Goal: Communication & Community: Answer question/provide support

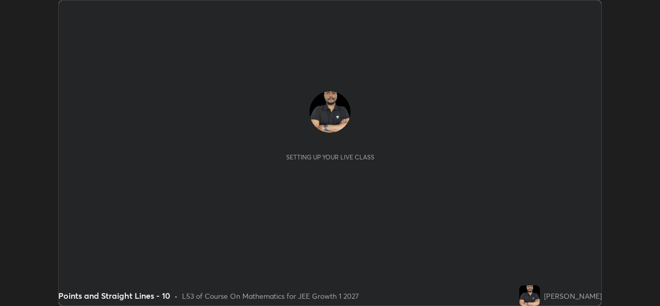
scroll to position [306, 660]
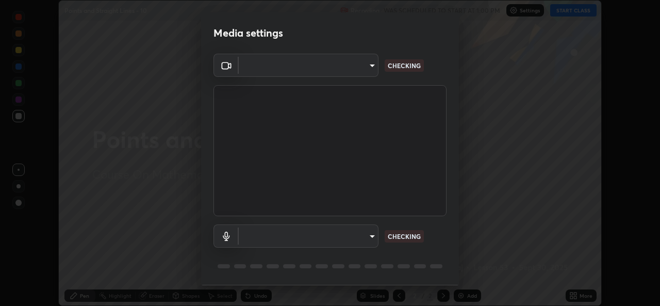
type input "01ba4e230c86726ed3cc2c83bf33541f2a1f81fc79d1918fb88ff4b5df00a70d"
type input "49b0a6df07a429b4aa0e143735b31e2a272de4ae34d33bd193cbc4de7c554cfd"
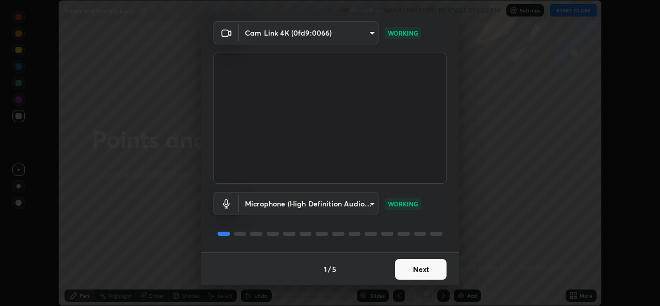
click at [432, 273] on button "Next" at bounding box center [421, 269] width 52 height 21
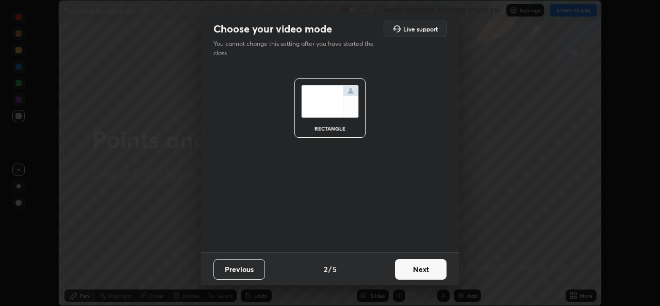
scroll to position [0, 0]
click at [434, 276] on button "Next" at bounding box center [421, 269] width 52 height 21
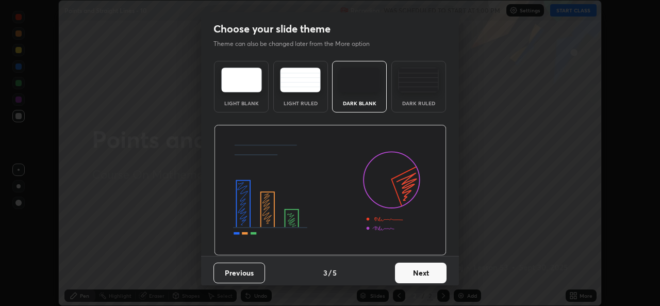
click at [436, 278] on button "Next" at bounding box center [421, 273] width 52 height 21
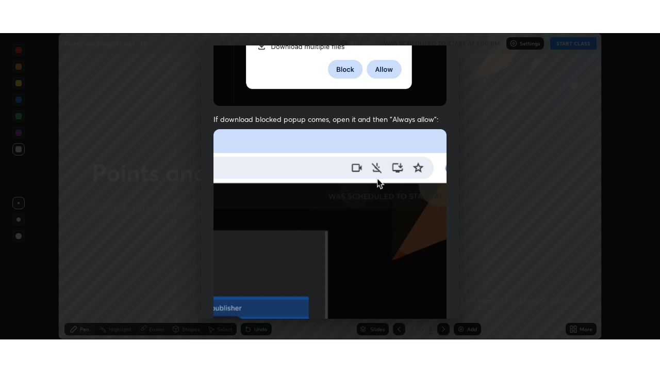
scroll to position [243, 0]
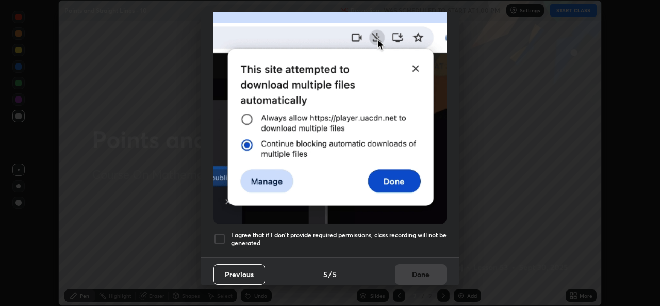
click at [394, 231] on h5 "I agree that if I don't provide required permissions, class recording will not …" at bounding box center [339, 239] width 216 height 16
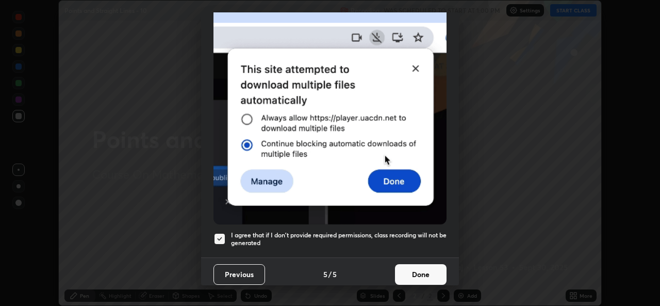
click at [419, 271] on button "Done" at bounding box center [421, 274] width 52 height 21
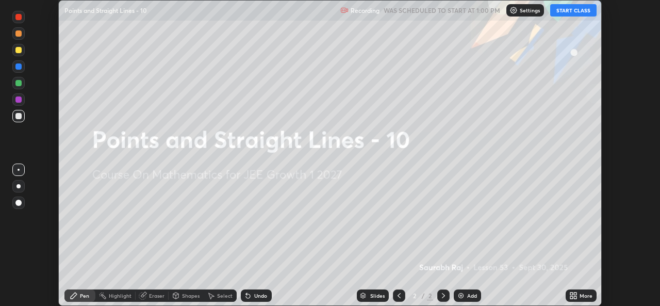
click at [575, 296] on icon at bounding box center [575, 297] width 3 height 3
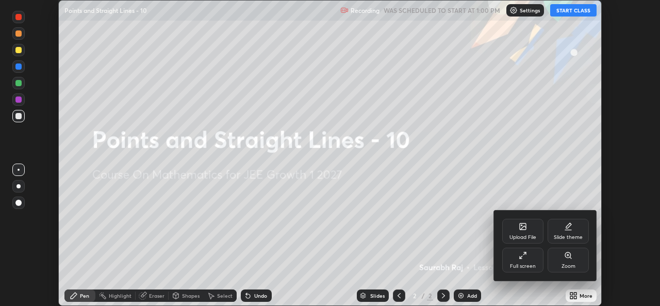
click at [524, 266] on div "Full screen" at bounding box center [523, 266] width 26 height 5
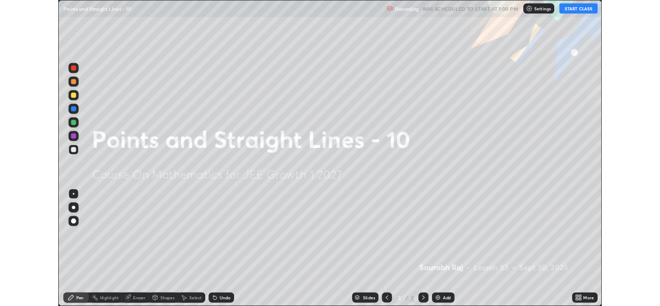
scroll to position [372, 660]
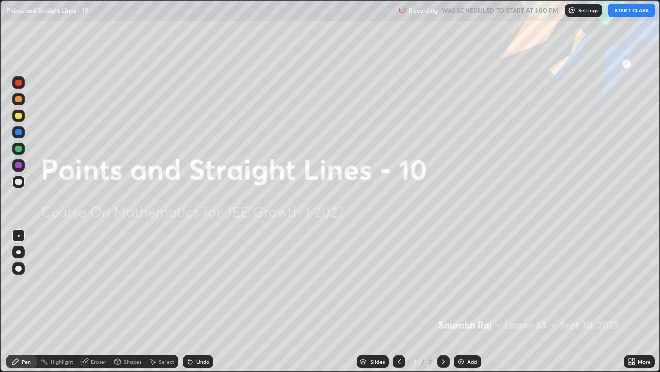
click at [621, 10] on button "START CLASS" at bounding box center [632, 10] width 46 height 12
click at [475, 305] on div "Add" at bounding box center [467, 361] width 27 height 12
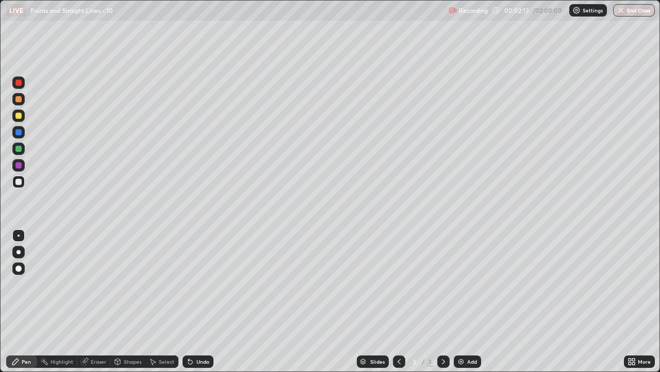
click at [19, 117] on div at bounding box center [18, 115] width 6 height 6
click at [94, 305] on div "Eraser" at bounding box center [98, 361] width 15 height 5
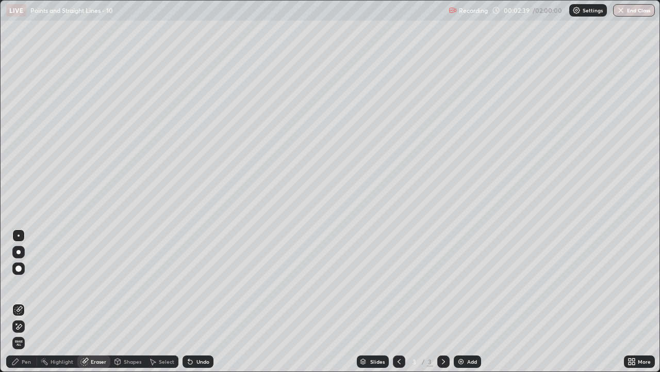
click at [17, 305] on icon at bounding box center [15, 361] width 8 height 8
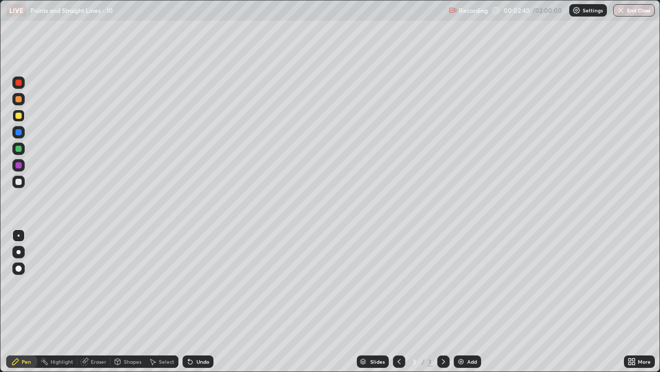
click at [21, 117] on div at bounding box center [18, 115] width 6 height 6
click at [17, 182] on div at bounding box center [18, 182] width 6 height 6
click at [191, 305] on icon at bounding box center [190, 361] width 8 height 8
click at [202, 305] on div "Undo" at bounding box center [203, 361] width 13 height 5
click at [160, 305] on div "Select" at bounding box center [162, 361] width 33 height 12
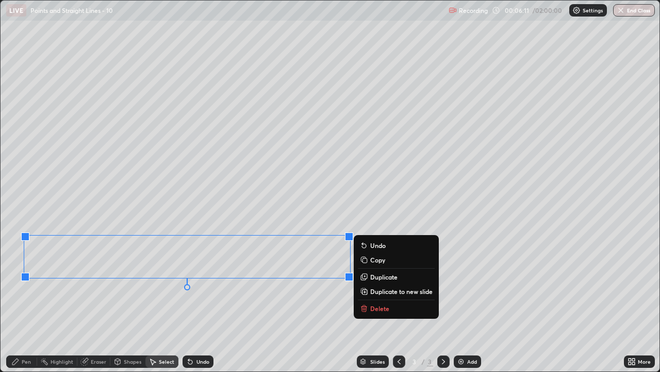
click at [308, 305] on div "0 ° Undo Copy Duplicate Duplicate to new slide Delete" at bounding box center [330, 186] width 659 height 370
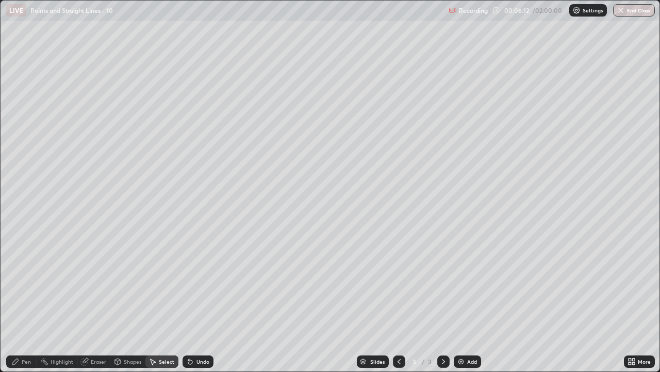
click at [25, 305] on div "Pen" at bounding box center [26, 361] width 9 height 5
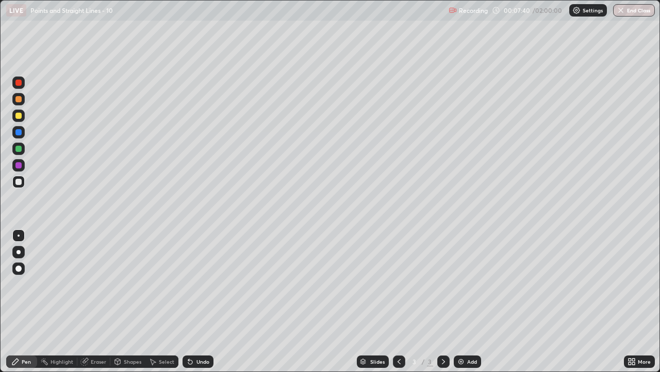
click at [465, 305] on div "Add" at bounding box center [467, 361] width 27 height 12
click at [19, 115] on div at bounding box center [18, 115] width 6 height 6
click at [194, 305] on div "Undo" at bounding box center [198, 361] width 31 height 12
click at [159, 305] on div "Select" at bounding box center [166, 361] width 15 height 5
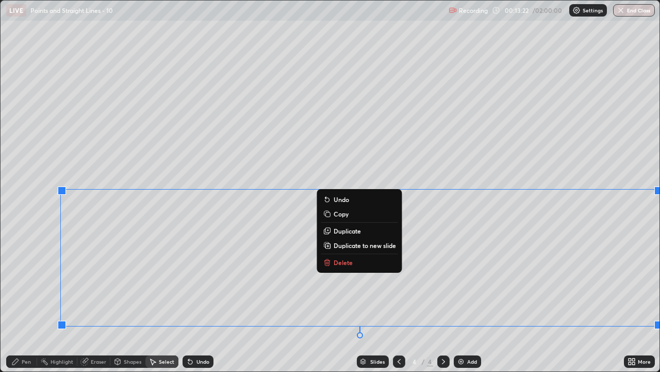
click at [367, 246] on p "Duplicate to new slide" at bounding box center [365, 245] width 62 height 8
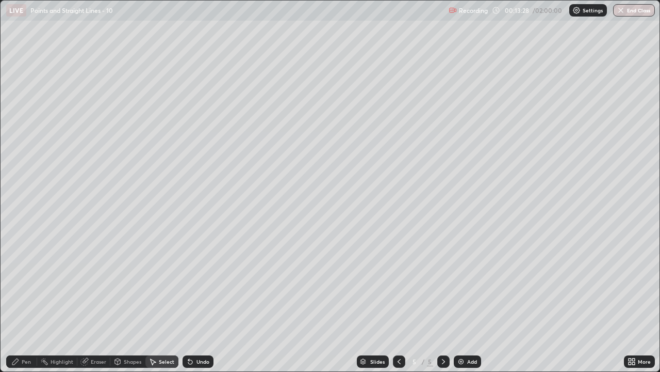
click at [568, 167] on div "0 ° Undo Copy Duplicate Duplicate to new slide Delete" at bounding box center [330, 186] width 659 height 370
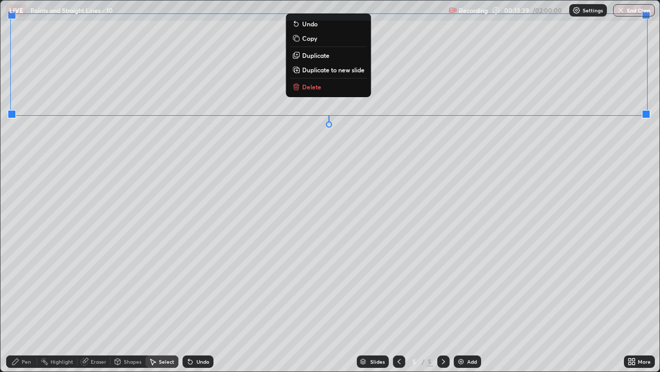
click at [205, 305] on div "Undo" at bounding box center [203, 361] width 13 height 5
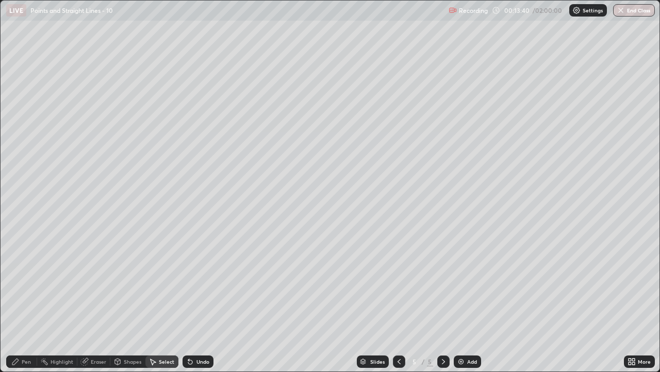
click at [20, 305] on div "Pen" at bounding box center [21, 361] width 31 height 12
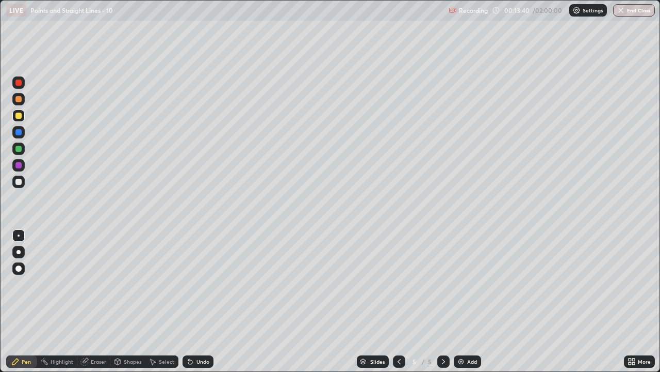
click at [18, 186] on div at bounding box center [18, 181] width 12 height 12
click at [203, 305] on div "Undo" at bounding box center [203, 361] width 13 height 5
click at [207, 305] on div "Undo" at bounding box center [203, 361] width 13 height 5
click at [197, 305] on div "Undo" at bounding box center [203, 361] width 13 height 5
click at [200, 305] on div "Undo" at bounding box center [198, 361] width 31 height 12
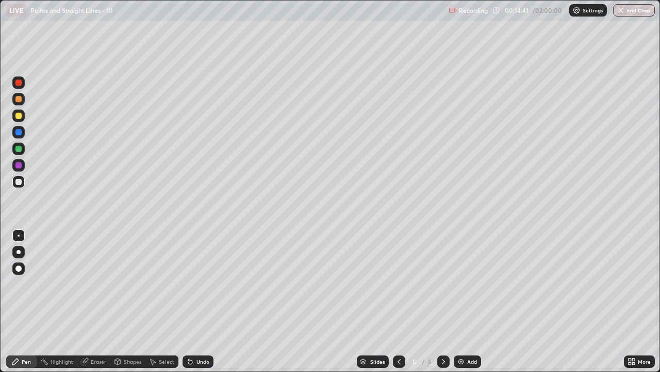
click at [202, 305] on div "Undo" at bounding box center [203, 361] width 13 height 5
click at [201, 305] on div "Undo" at bounding box center [198, 361] width 31 height 12
click at [203, 305] on div "Undo" at bounding box center [198, 361] width 31 height 12
click at [205, 305] on div "Undo" at bounding box center [203, 361] width 13 height 5
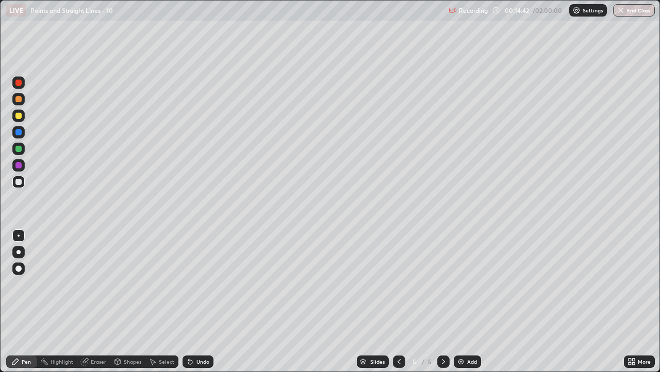
click at [205, 305] on div "Undo" at bounding box center [198, 361] width 31 height 12
click at [207, 305] on div "Undo" at bounding box center [203, 361] width 13 height 5
click at [208, 305] on div "Undo" at bounding box center [198, 361] width 31 height 12
click at [206, 305] on div "Undo" at bounding box center [198, 361] width 31 height 12
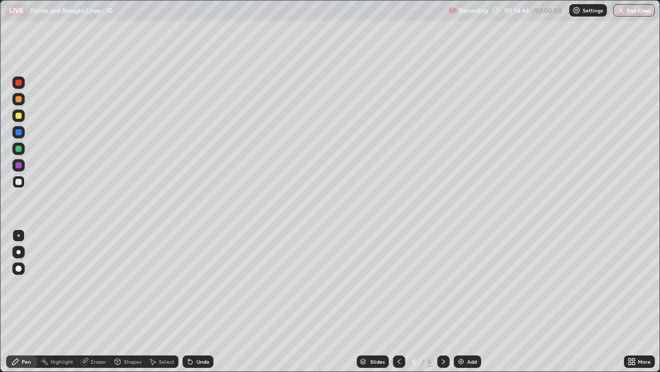
click at [207, 305] on div "Undo" at bounding box center [198, 361] width 31 height 12
click at [208, 305] on div "Undo" at bounding box center [198, 361] width 31 height 12
click at [204, 305] on div "Undo" at bounding box center [198, 361] width 31 height 12
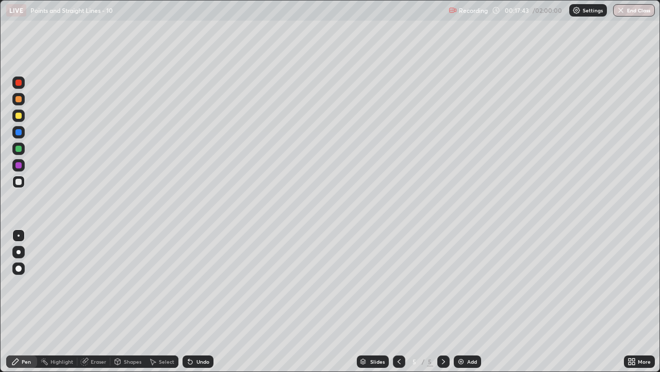
click at [469, 305] on div "Add" at bounding box center [472, 361] width 10 height 5
click at [15, 179] on div at bounding box center [18, 181] width 12 height 12
click at [396, 305] on div at bounding box center [399, 361] width 12 height 12
click at [443, 305] on div at bounding box center [444, 361] width 12 height 12
click at [398, 305] on icon at bounding box center [399, 361] width 8 height 8
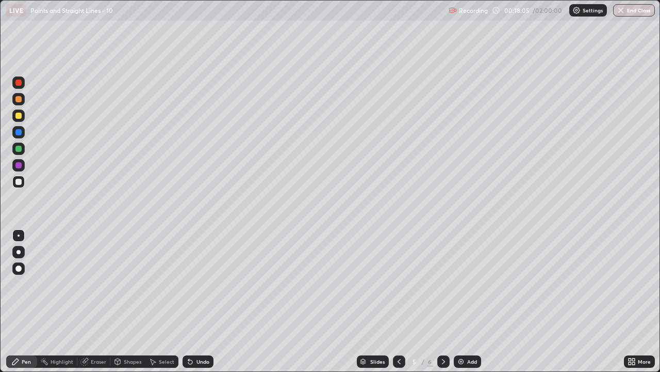
click at [442, 305] on icon at bounding box center [444, 361] width 8 height 8
click at [398, 305] on icon at bounding box center [399, 361] width 8 height 8
click at [443, 305] on icon at bounding box center [444, 361] width 8 height 8
click at [199, 305] on div "Undo" at bounding box center [203, 361] width 13 height 5
click at [198, 305] on div "Undo" at bounding box center [203, 361] width 13 height 5
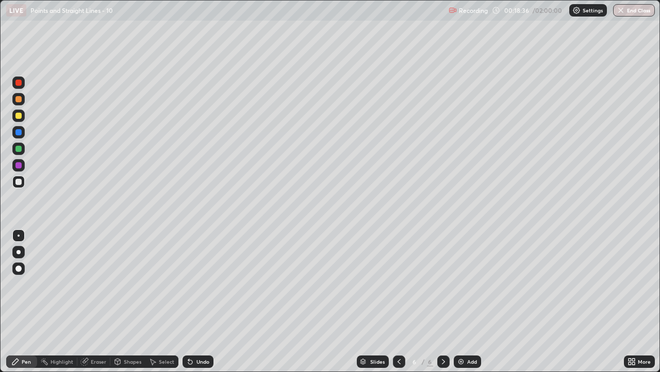
click at [197, 305] on div "Undo" at bounding box center [203, 361] width 13 height 5
click at [20, 146] on div at bounding box center [18, 149] width 6 height 6
click at [18, 115] on div at bounding box center [18, 115] width 6 height 6
click at [14, 96] on div at bounding box center [18, 99] width 12 height 12
click at [18, 181] on div at bounding box center [18, 182] width 6 height 6
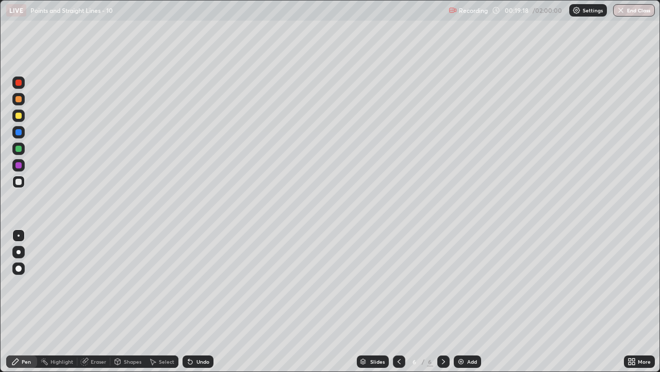
click at [188, 305] on icon at bounding box center [190, 362] width 4 height 4
click at [183, 305] on div "Undo" at bounding box center [198, 361] width 31 height 12
click at [101, 305] on div "Eraser" at bounding box center [98, 361] width 15 height 5
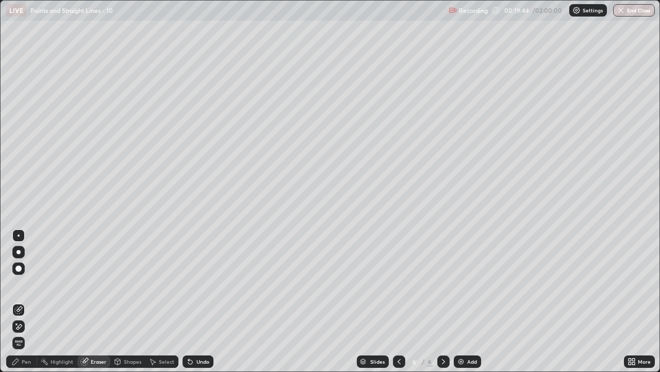
click at [22, 305] on div "Pen" at bounding box center [26, 361] width 9 height 5
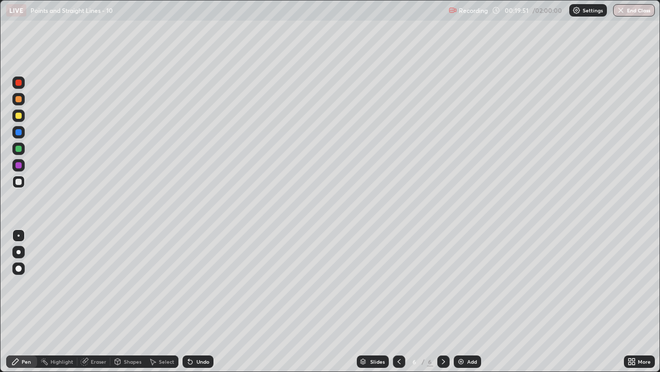
click at [94, 305] on div "Eraser" at bounding box center [98, 361] width 15 height 5
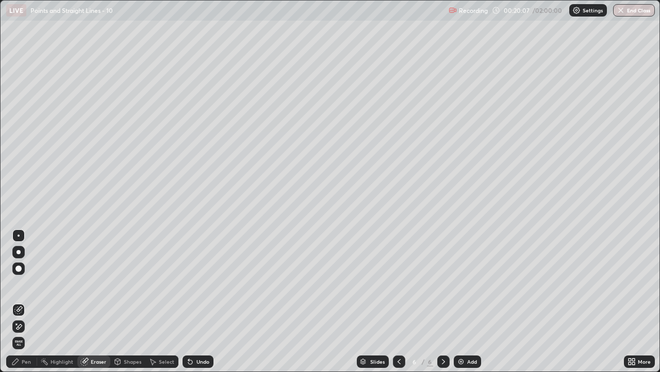
click at [164, 305] on div "Select" at bounding box center [166, 361] width 15 height 5
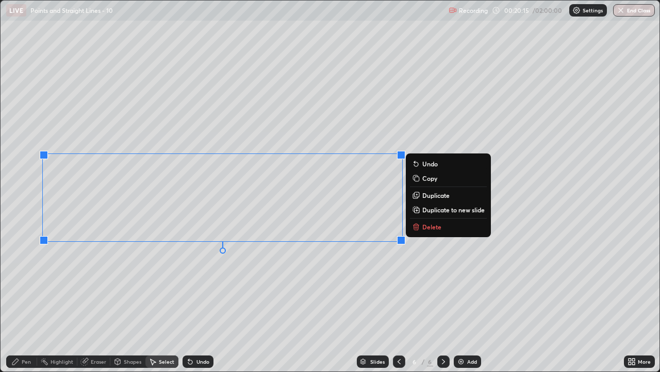
click at [31, 305] on div "Pen" at bounding box center [21, 361] width 31 height 12
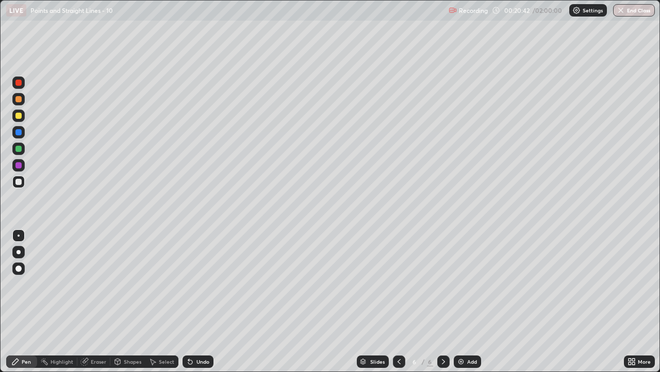
click at [110, 305] on div "Shapes" at bounding box center [127, 361] width 35 height 12
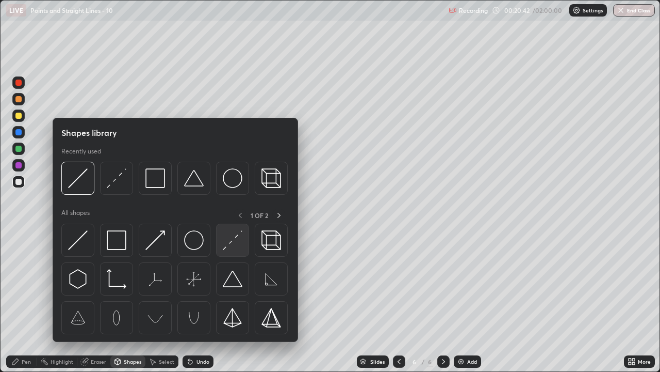
click at [226, 254] on div at bounding box center [232, 239] width 33 height 33
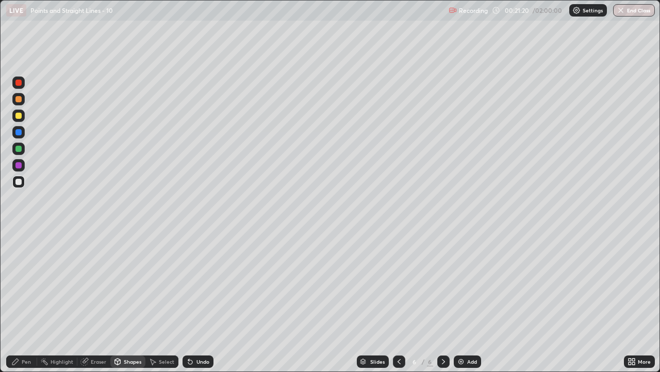
click at [88, 305] on icon at bounding box center [84, 361] width 8 height 8
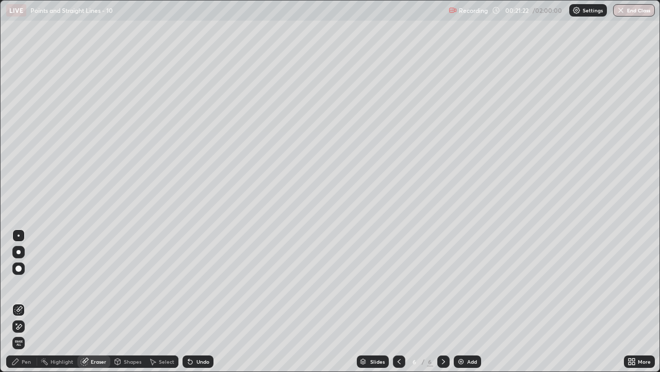
click at [19, 305] on div "Pen" at bounding box center [21, 361] width 31 height 12
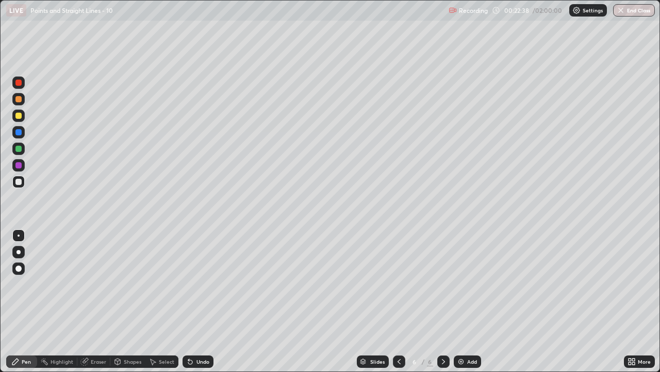
click at [202, 305] on div "Undo" at bounding box center [203, 361] width 13 height 5
click at [638, 305] on div "More" at bounding box center [639, 361] width 31 height 12
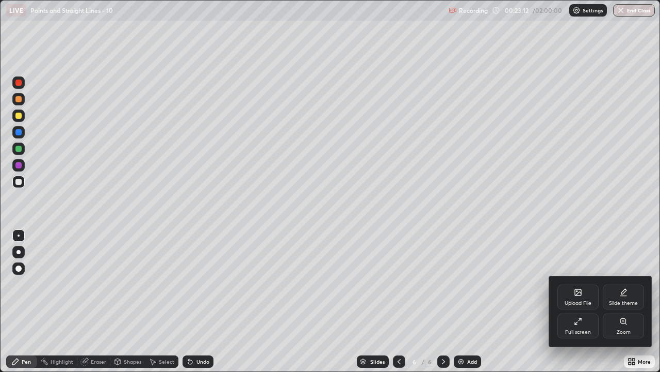
click at [582, 305] on div "Full screen" at bounding box center [579, 331] width 26 height 5
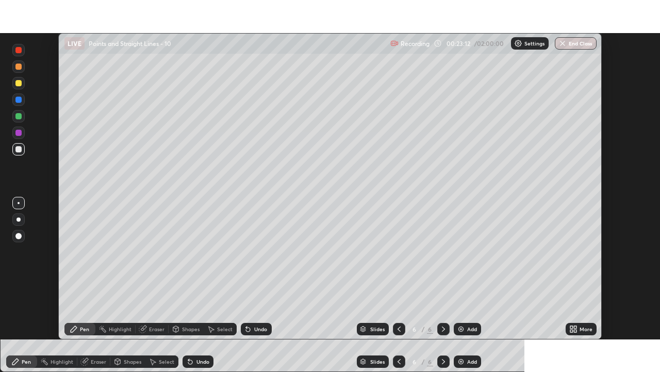
scroll to position [51292, 50937]
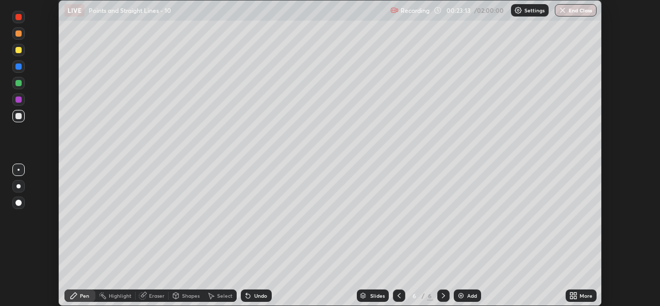
click at [575, 297] on icon at bounding box center [575, 297] width 3 height 3
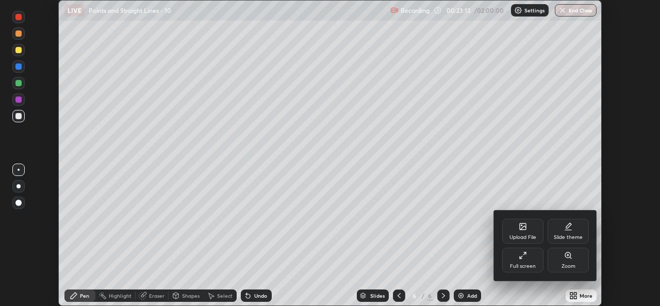
click at [529, 261] on div "Full screen" at bounding box center [523, 260] width 41 height 25
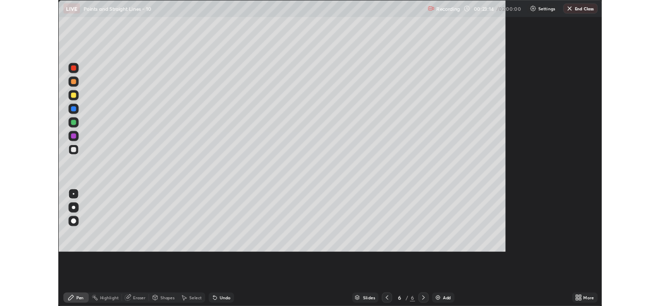
scroll to position [372, 660]
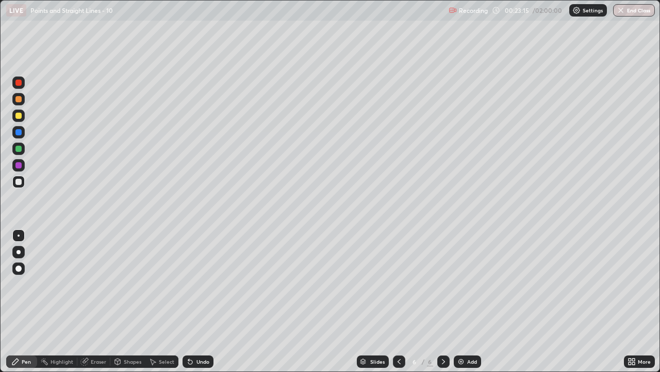
click at [159, 305] on div "Select" at bounding box center [162, 361] width 33 height 12
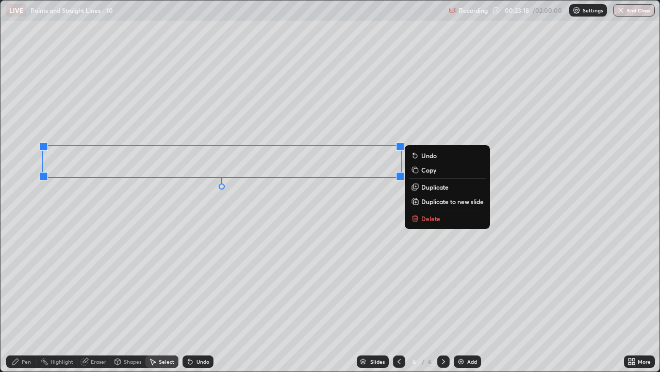
click at [446, 203] on p "Duplicate to new slide" at bounding box center [453, 201] width 62 height 8
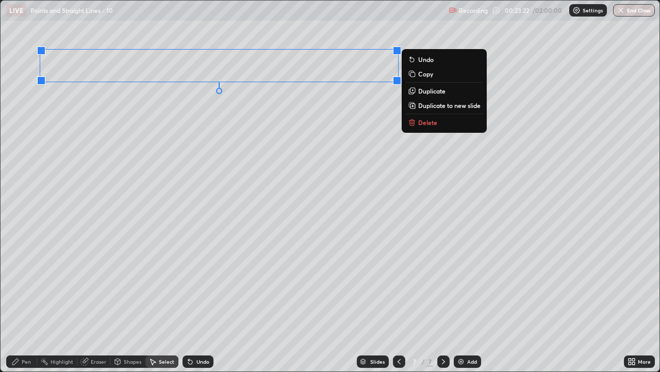
click at [21, 305] on div "Pen" at bounding box center [21, 361] width 31 height 12
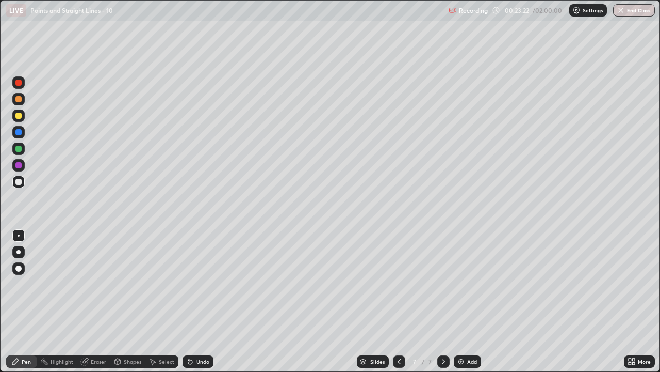
click at [16, 182] on div at bounding box center [18, 182] width 6 height 6
click at [634, 305] on icon at bounding box center [634, 359] width 3 height 3
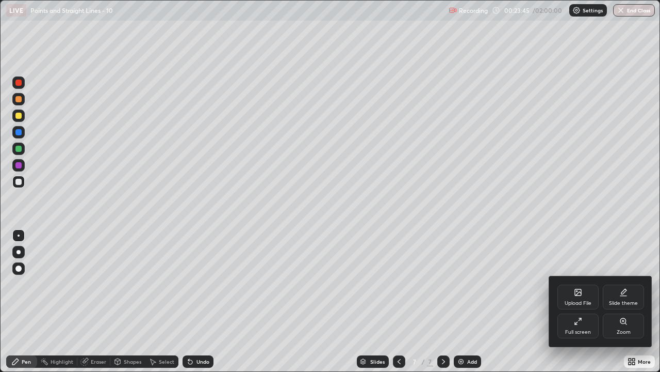
click at [568, 305] on div "Full screen" at bounding box center [578, 325] width 41 height 25
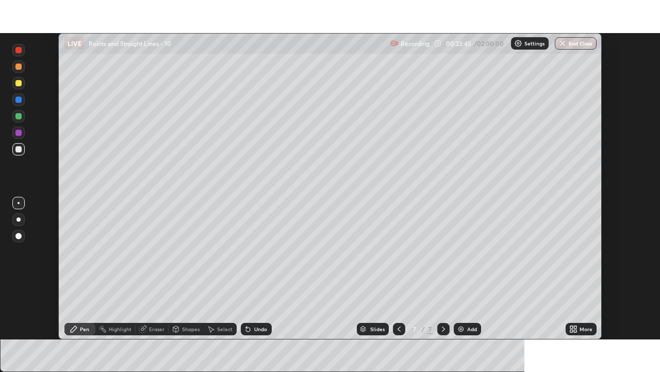
scroll to position [51292, 50937]
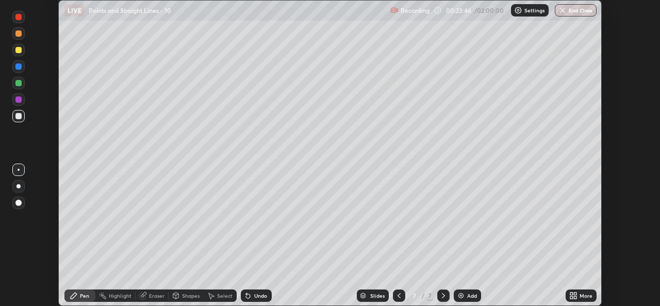
click at [571, 293] on icon at bounding box center [572, 294] width 3 height 3
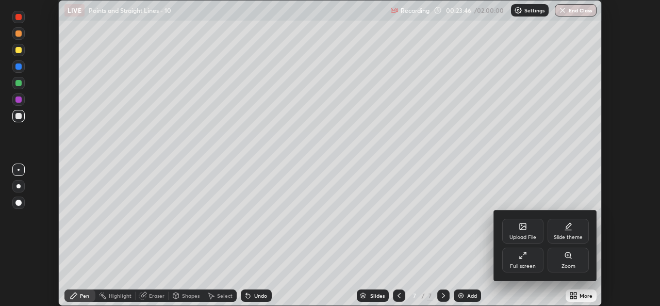
click at [527, 266] on div "Full screen" at bounding box center [523, 266] width 26 height 5
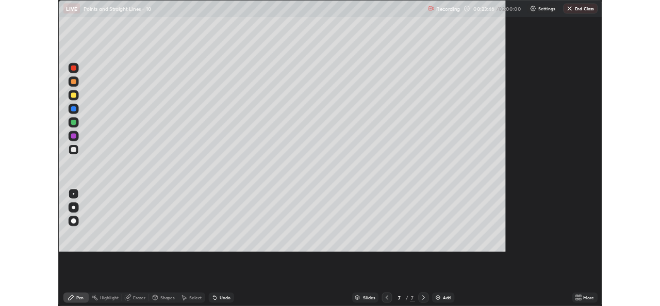
scroll to position [372, 660]
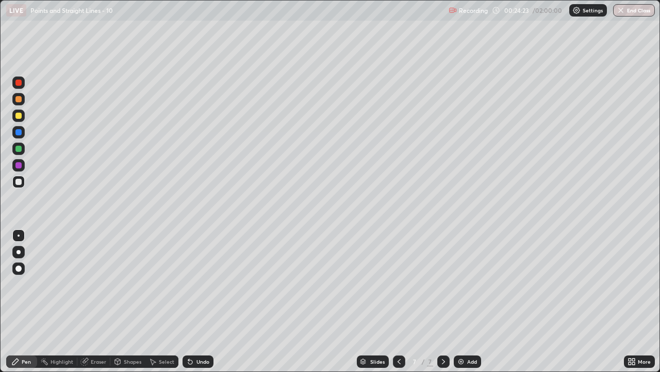
click at [398, 305] on icon at bounding box center [399, 361] width 3 height 5
click at [443, 305] on icon at bounding box center [444, 361] width 8 height 8
click at [397, 305] on icon at bounding box center [399, 361] width 8 height 8
click at [398, 305] on icon at bounding box center [399, 361] width 8 height 8
click at [397, 305] on icon at bounding box center [399, 361] width 8 height 8
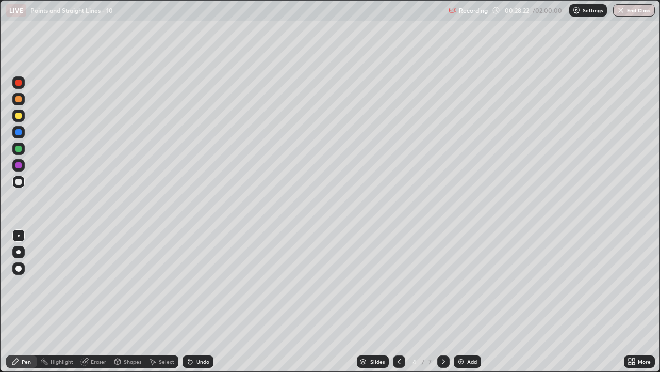
click at [163, 305] on div "Select" at bounding box center [166, 361] width 15 height 5
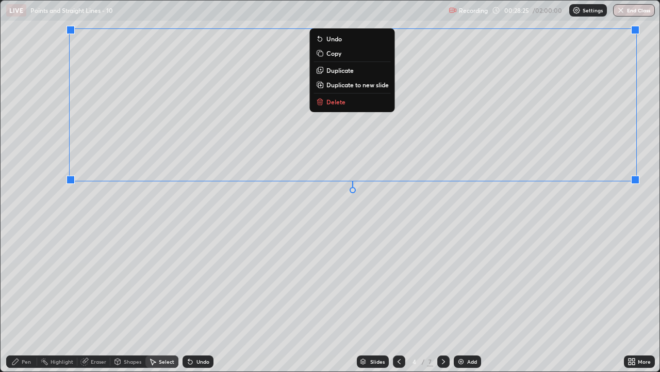
click at [344, 51] on button "Copy" at bounding box center [352, 53] width 77 height 12
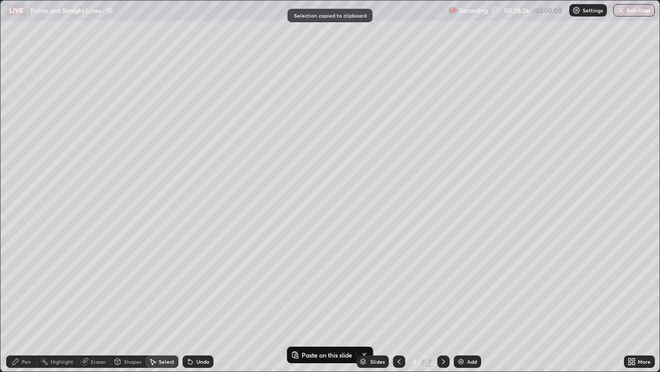
click at [444, 305] on icon at bounding box center [444, 361] width 8 height 8
click at [441, 305] on icon at bounding box center [444, 361] width 8 height 8
click at [444, 305] on icon at bounding box center [443, 361] width 3 height 5
click at [470, 305] on div "Add" at bounding box center [472, 361] width 10 height 5
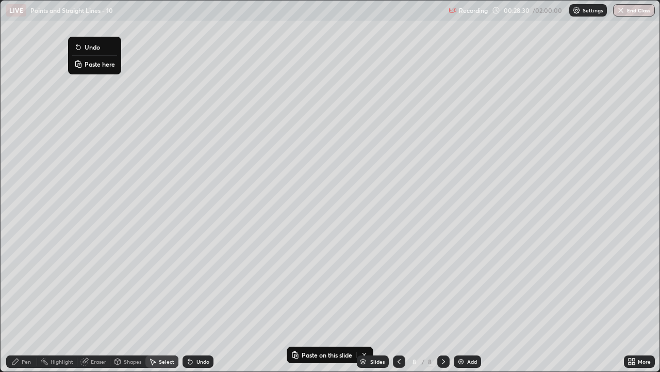
click at [95, 66] on p "Paste here" at bounding box center [100, 64] width 30 height 8
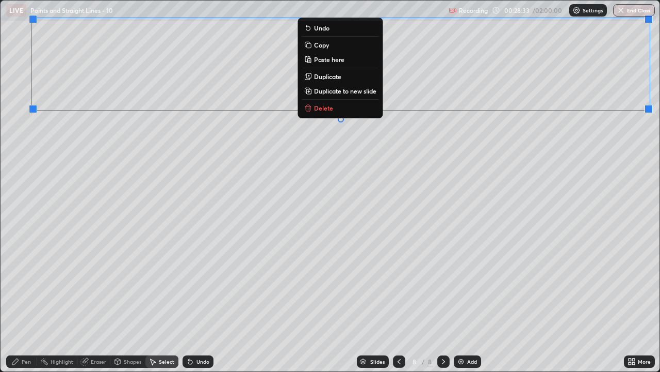
click at [595, 136] on div "0 ° Undo Copy Paste here Duplicate Duplicate to new slide Delete" at bounding box center [330, 186] width 659 height 370
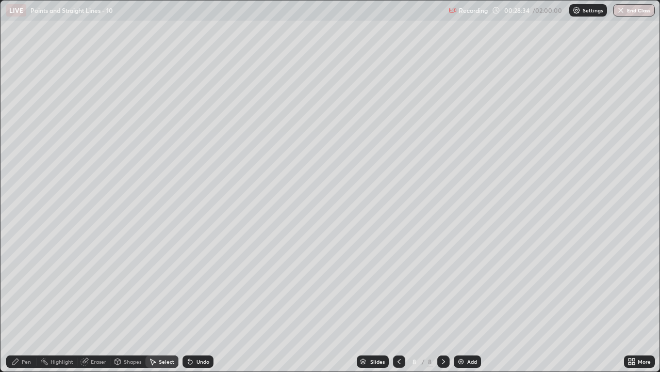
click at [26, 305] on div "Pen" at bounding box center [26, 361] width 9 height 5
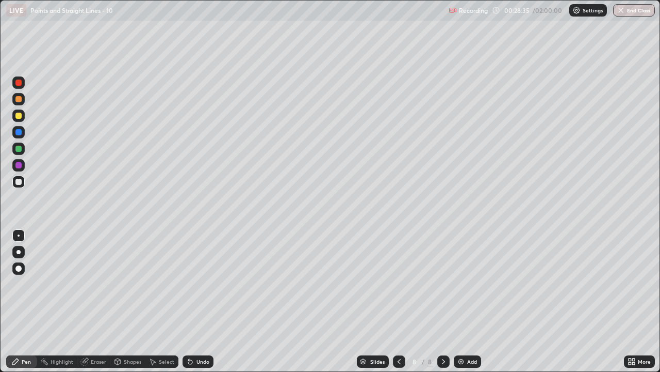
click at [20, 182] on div at bounding box center [18, 182] width 6 height 6
click at [398, 305] on icon at bounding box center [399, 361] width 3 height 5
click at [398, 305] on icon at bounding box center [399, 361] width 8 height 8
click at [395, 305] on icon at bounding box center [399, 361] width 8 height 8
click at [442, 305] on icon at bounding box center [444, 361] width 8 height 8
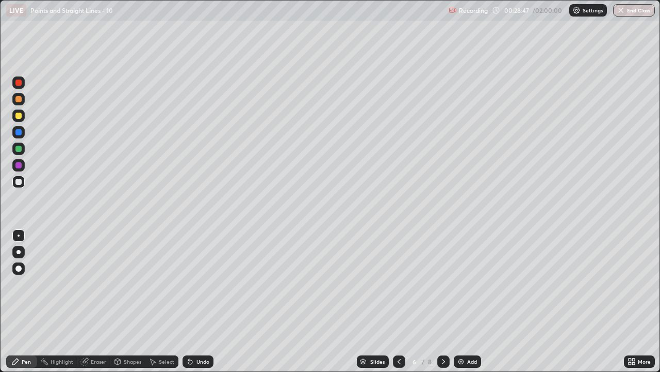
click at [443, 305] on icon at bounding box center [444, 361] width 8 height 8
click at [443, 305] on icon at bounding box center [443, 361] width 3 height 5
click at [442, 305] on div at bounding box center [444, 361] width 12 height 12
click at [443, 305] on icon at bounding box center [444, 361] width 8 height 8
click at [191, 305] on icon at bounding box center [190, 361] width 8 height 8
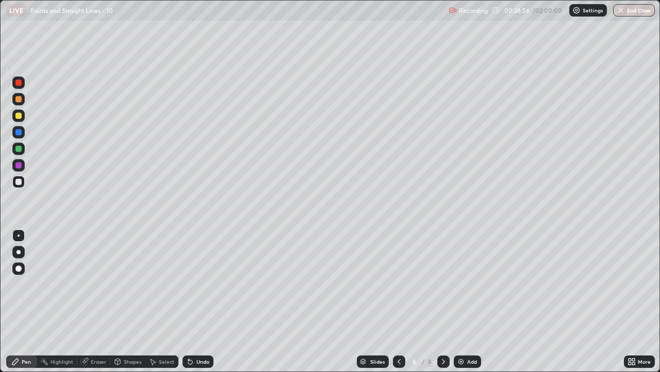
click at [205, 305] on div "Undo" at bounding box center [203, 361] width 13 height 5
click at [448, 305] on div at bounding box center [444, 361] width 12 height 21
click at [443, 305] on icon at bounding box center [444, 361] width 8 height 8
click at [471, 305] on div "Add" at bounding box center [467, 361] width 27 height 12
click at [18, 116] on div at bounding box center [18, 115] width 6 height 6
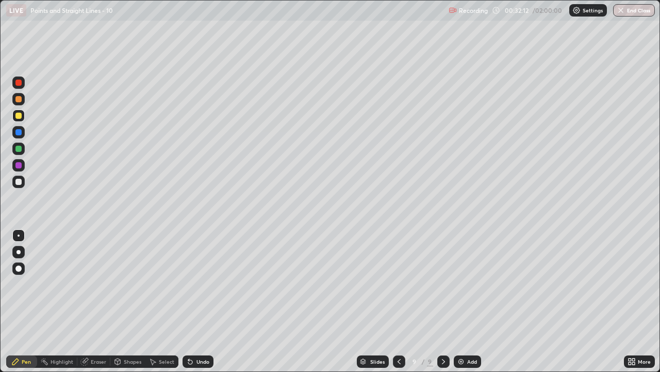
click at [200, 305] on div "Undo" at bounding box center [198, 361] width 31 height 12
click at [199, 305] on div "Undo" at bounding box center [203, 361] width 13 height 5
click at [197, 305] on div "Undo" at bounding box center [203, 361] width 13 height 5
click at [159, 305] on div "Select" at bounding box center [166, 361] width 15 height 5
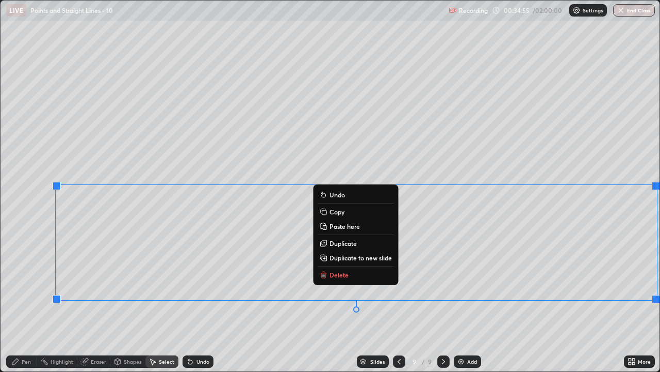
click at [357, 259] on p "Duplicate to new slide" at bounding box center [361, 257] width 62 height 8
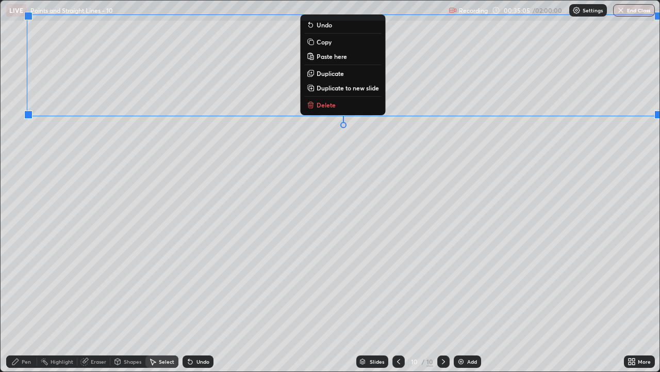
click at [612, 139] on div "0 ° Undo Copy Paste here Duplicate Duplicate to new slide Delete" at bounding box center [330, 186] width 659 height 370
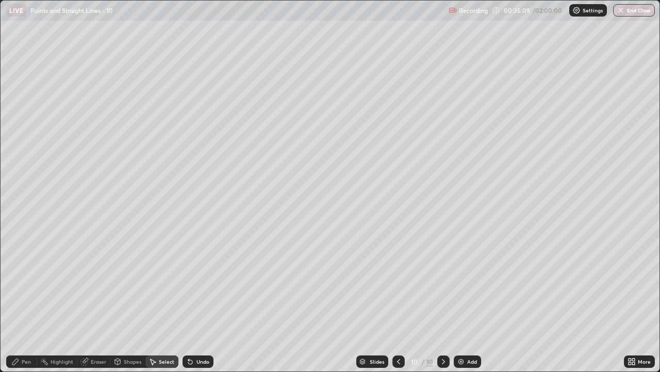
click at [398, 305] on icon at bounding box center [399, 361] width 8 height 8
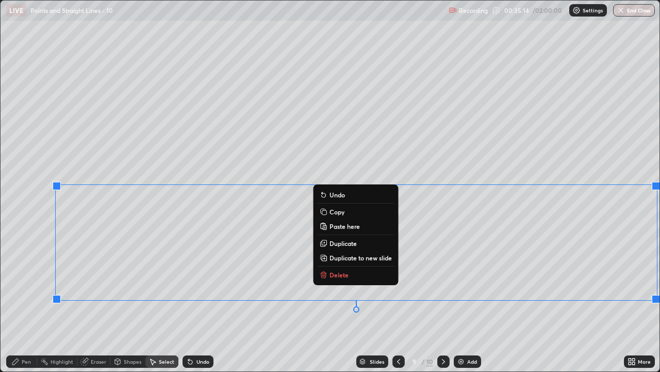
click at [345, 271] on p "Delete" at bounding box center [339, 274] width 19 height 8
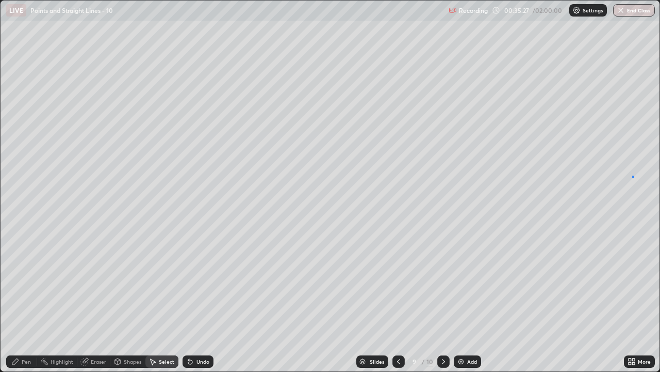
click at [633, 177] on div "0 ° Undo Copy Paste here Duplicate Duplicate to new slide Delete" at bounding box center [330, 186] width 659 height 370
click at [628, 177] on div "0 ° Undo Copy Paste here Duplicate Duplicate to new slide Delete" at bounding box center [330, 186] width 659 height 370
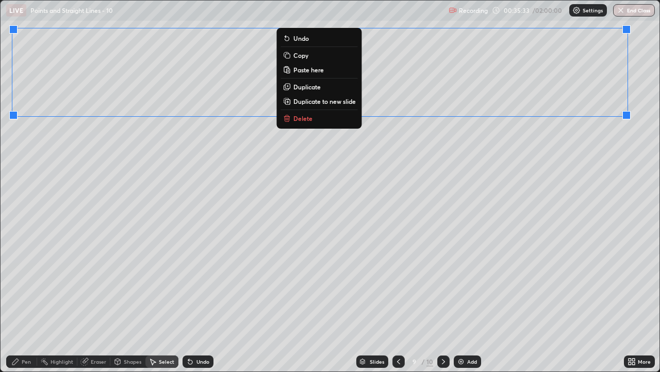
click at [24, 305] on div "Pen" at bounding box center [26, 361] width 9 height 5
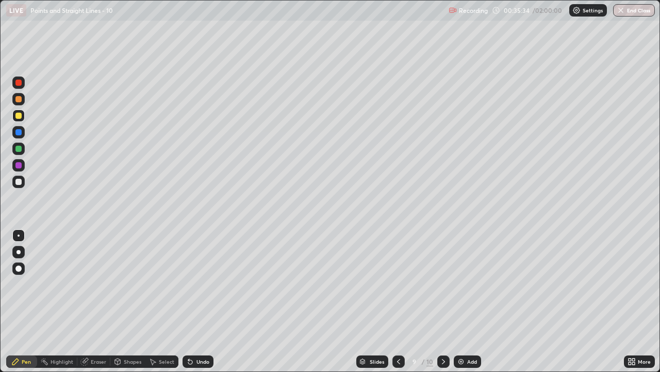
click at [23, 181] on div at bounding box center [18, 181] width 12 height 12
click at [17, 182] on div at bounding box center [18, 182] width 6 height 6
click at [15, 187] on div at bounding box center [18, 181] width 12 height 12
click at [19, 182] on div at bounding box center [18, 182] width 6 height 6
click at [21, 305] on div "Pen" at bounding box center [21, 361] width 31 height 12
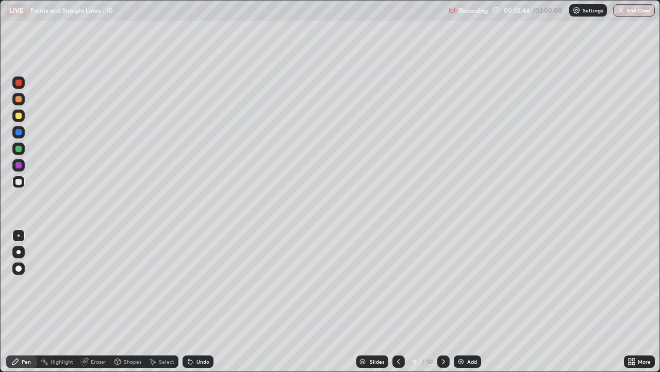
click at [18, 183] on div at bounding box center [18, 182] width 6 height 6
click at [195, 305] on div "Undo" at bounding box center [198, 361] width 31 height 12
click at [197, 305] on div "Undo" at bounding box center [203, 361] width 13 height 5
click at [205, 305] on div "Undo" at bounding box center [198, 361] width 31 height 12
click at [207, 305] on div "Undo" at bounding box center [198, 361] width 31 height 12
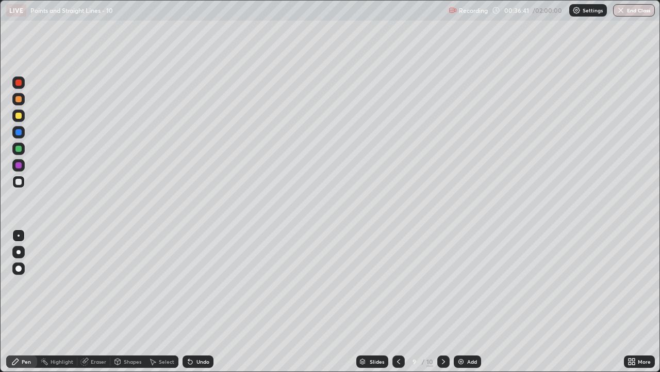
click at [208, 305] on div "Undo" at bounding box center [196, 361] width 35 height 21
click at [209, 305] on div "Undo" at bounding box center [196, 361] width 35 height 21
click at [197, 305] on div "Undo" at bounding box center [203, 361] width 13 height 5
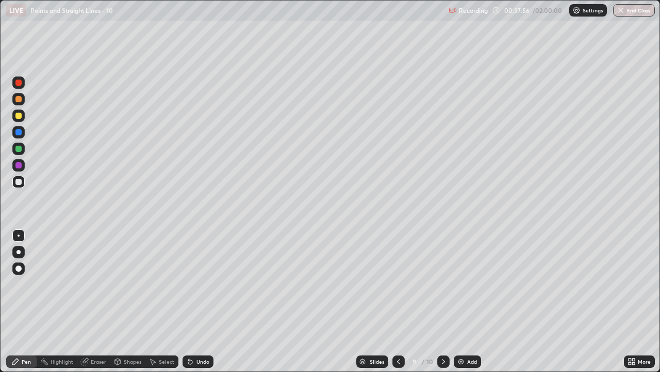
click at [158, 305] on div "Select" at bounding box center [162, 361] width 33 height 12
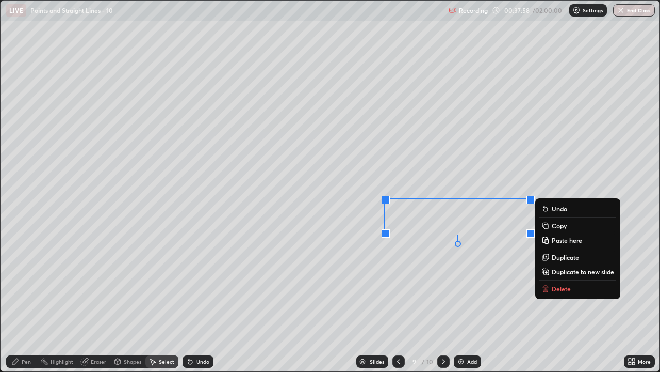
click at [423, 260] on div "0 ° Undo Copy Paste here Duplicate Duplicate to new slide Delete" at bounding box center [330, 186] width 659 height 370
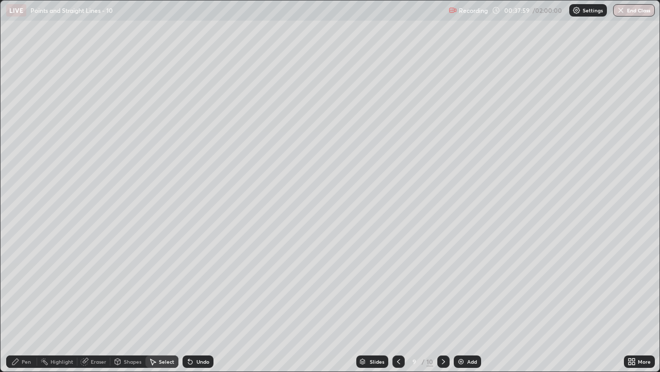
click at [28, 305] on div "Pen" at bounding box center [21, 361] width 31 height 12
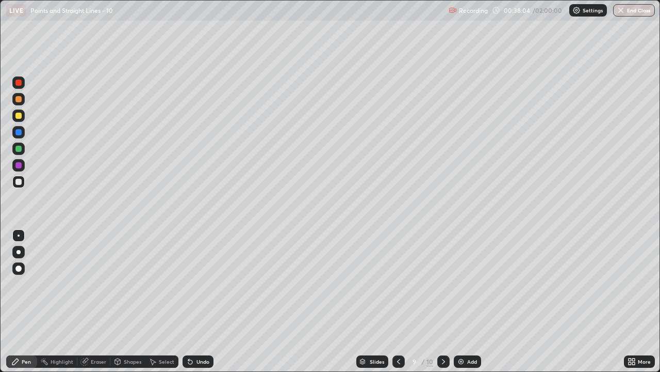
click at [205, 305] on div "Undo" at bounding box center [203, 361] width 13 height 5
click at [204, 305] on div "Undo" at bounding box center [198, 361] width 31 height 12
click at [211, 305] on div "Undo" at bounding box center [198, 361] width 31 height 12
click at [643, 305] on div "More" at bounding box center [639, 361] width 31 height 12
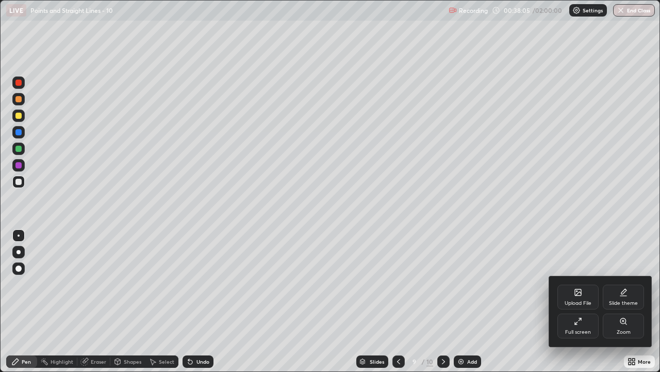
click at [585, 305] on div "Full screen" at bounding box center [578, 325] width 41 height 25
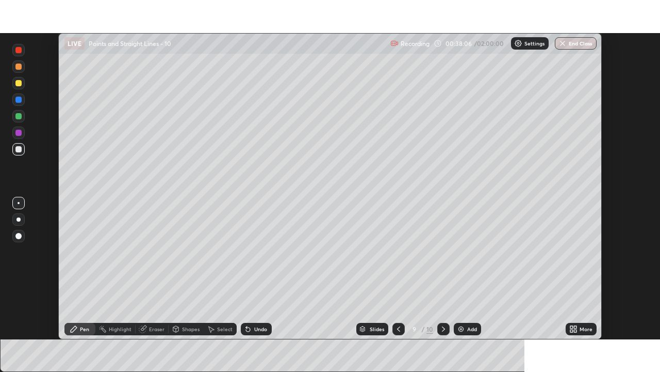
scroll to position [51292, 50937]
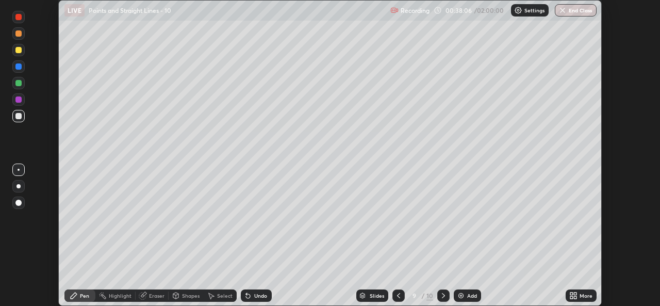
click at [575, 294] on icon at bounding box center [575, 294] width 3 height 3
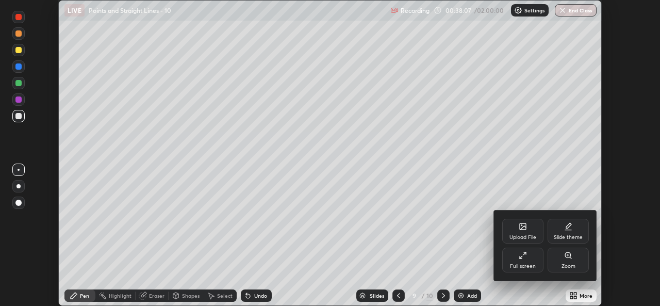
click at [524, 261] on div "Full screen" at bounding box center [523, 260] width 41 height 25
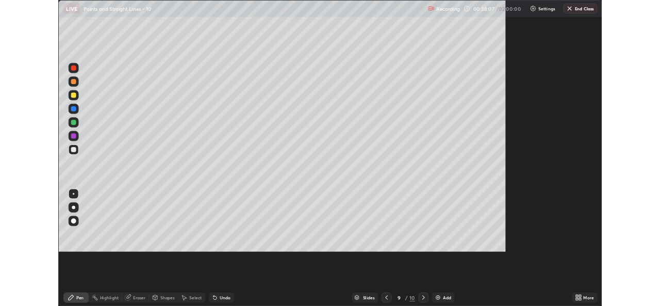
scroll to position [372, 660]
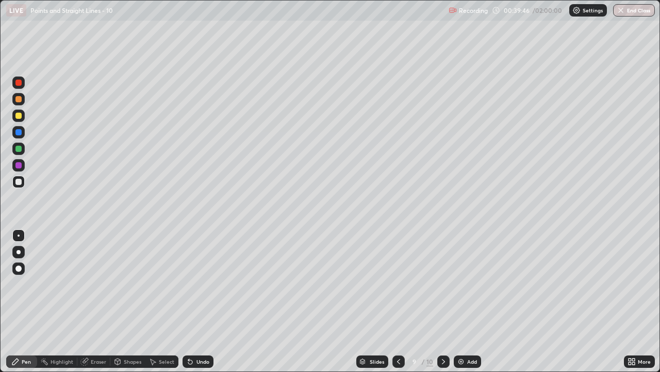
click at [470, 305] on div "Add" at bounding box center [467, 361] width 27 height 12
click at [398, 305] on icon at bounding box center [399, 361] width 3 height 5
click at [440, 305] on icon at bounding box center [444, 361] width 8 height 8
click at [399, 305] on icon at bounding box center [399, 361] width 8 height 8
click at [447, 305] on div at bounding box center [444, 361] width 12 height 12
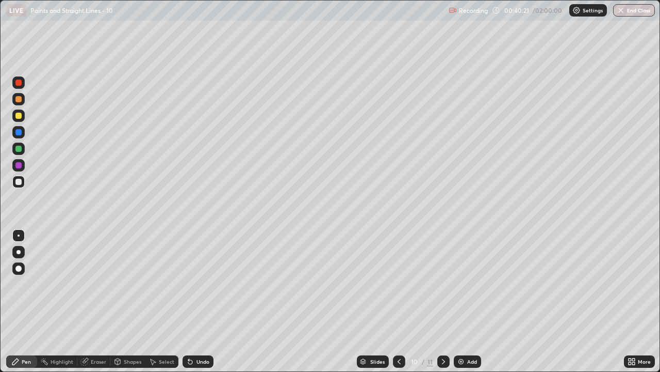
click at [205, 305] on div "Undo" at bounding box center [198, 361] width 31 height 12
click at [202, 305] on div "Undo" at bounding box center [198, 361] width 31 height 12
click at [199, 305] on div "Undo" at bounding box center [203, 361] width 13 height 5
click at [159, 305] on div "Select" at bounding box center [162, 361] width 33 height 12
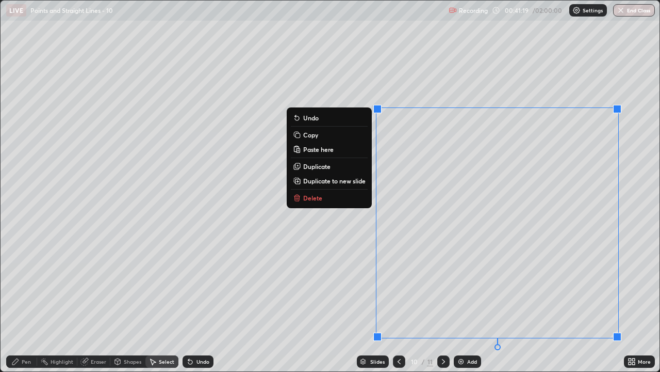
click at [324, 195] on button "Delete" at bounding box center [329, 197] width 77 height 12
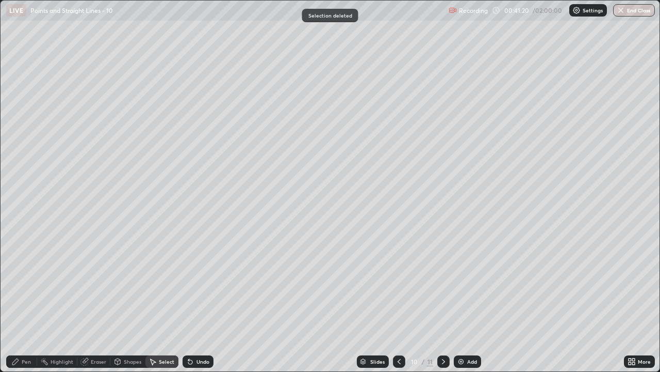
click at [18, 305] on icon at bounding box center [15, 361] width 8 height 8
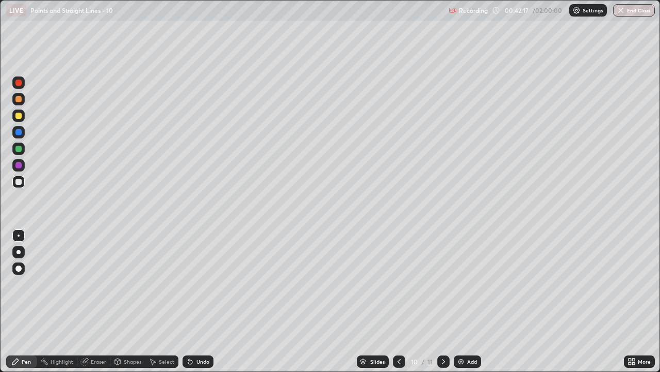
click at [395, 305] on icon at bounding box center [399, 361] width 8 height 8
click at [443, 305] on icon at bounding box center [443, 361] width 3 height 5
click at [399, 305] on icon at bounding box center [399, 361] width 8 height 8
click at [448, 305] on div at bounding box center [444, 361] width 12 height 12
click at [444, 305] on icon at bounding box center [444, 361] width 8 height 8
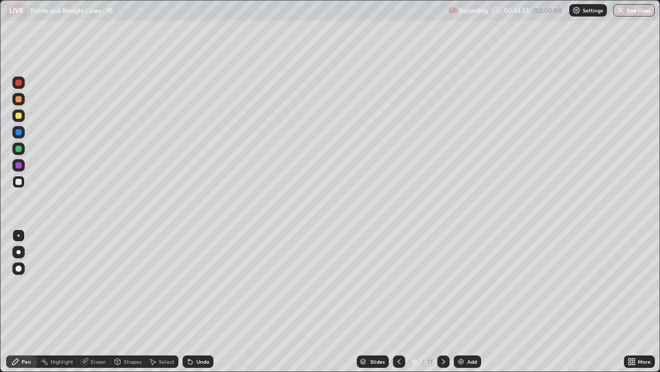
click at [469, 305] on div "Add" at bounding box center [472, 361] width 10 height 5
click at [397, 305] on icon at bounding box center [399, 361] width 8 height 8
click at [398, 305] on icon at bounding box center [399, 361] width 8 height 8
click at [441, 305] on div at bounding box center [444, 361] width 12 height 12
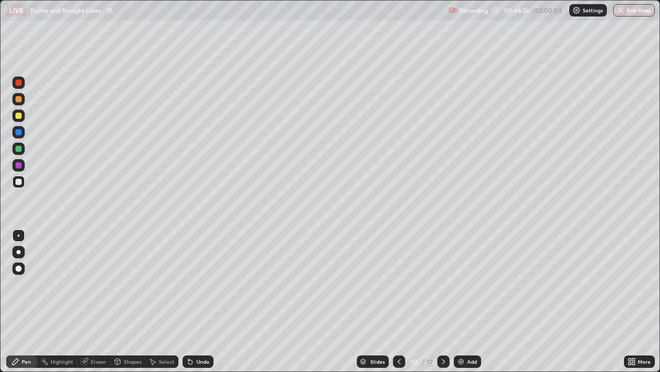
click at [441, 305] on icon at bounding box center [444, 361] width 8 height 8
click at [18, 182] on div at bounding box center [18, 182] width 6 height 6
click at [465, 305] on div "Add" at bounding box center [467, 361] width 27 height 12
click at [17, 117] on div at bounding box center [18, 115] width 6 height 6
click at [156, 305] on icon at bounding box center [153, 361] width 8 height 8
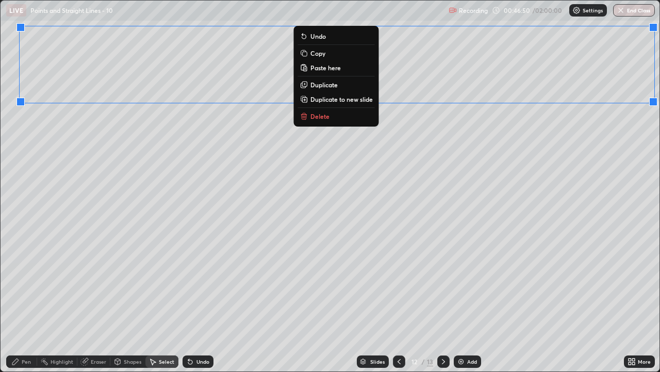
click at [25, 305] on div "Pen" at bounding box center [21, 361] width 31 height 12
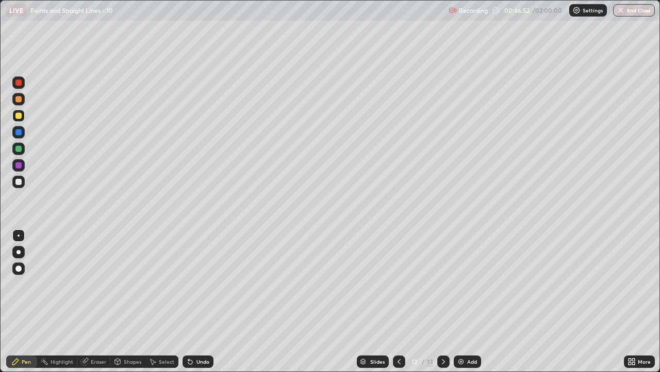
click at [19, 183] on div at bounding box center [18, 182] width 6 height 6
click at [197, 305] on div "Undo" at bounding box center [198, 361] width 31 height 12
click at [155, 305] on icon at bounding box center [153, 361] width 8 height 8
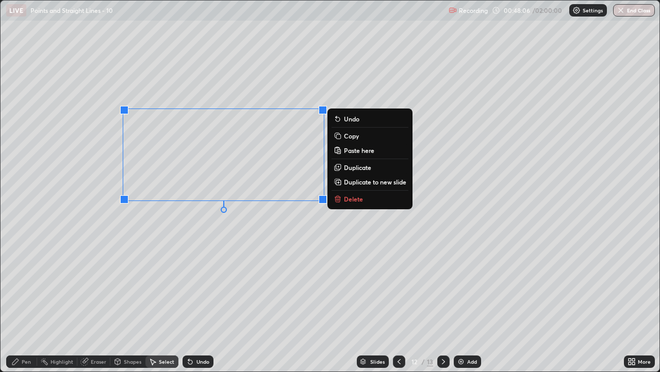
click at [219, 222] on div "0 ° Undo Copy Paste here Duplicate Duplicate to new slide Delete" at bounding box center [330, 186] width 659 height 370
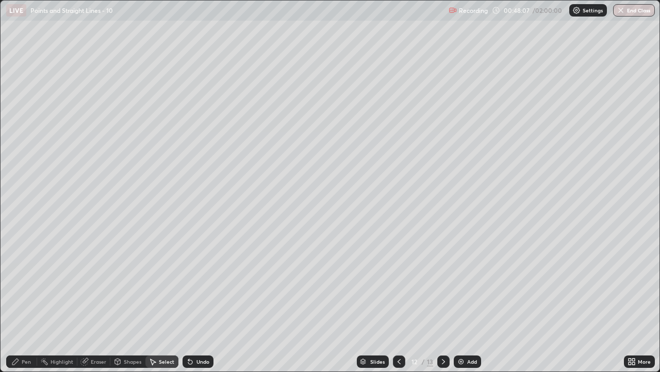
click at [27, 305] on div "Pen" at bounding box center [26, 361] width 9 height 5
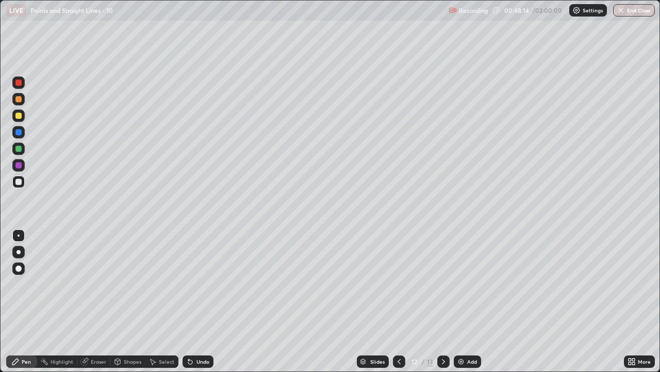
click at [192, 305] on icon at bounding box center [190, 361] width 8 height 8
click at [195, 305] on div "Undo" at bounding box center [198, 361] width 31 height 12
click at [188, 305] on icon at bounding box center [188, 359] width 1 height 1
click at [162, 305] on div "Select" at bounding box center [162, 361] width 33 height 12
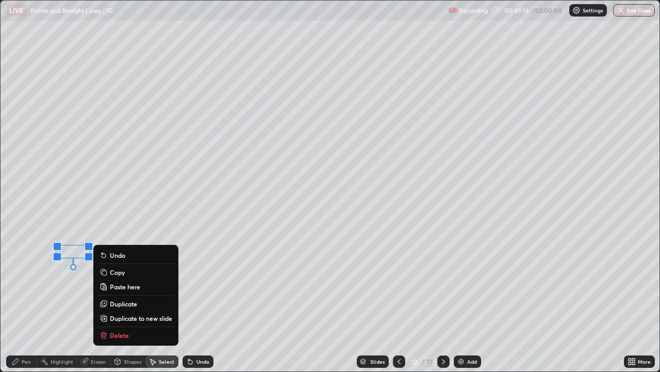
click at [96, 175] on div "0 ° Undo Copy Paste here Duplicate Duplicate to new slide Delete" at bounding box center [330, 186] width 659 height 370
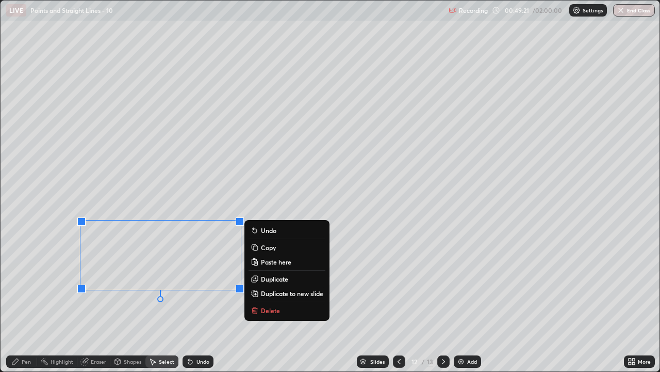
click at [43, 254] on div "0 ° Undo Copy Paste here Duplicate Duplicate to new slide Delete" at bounding box center [330, 186] width 659 height 370
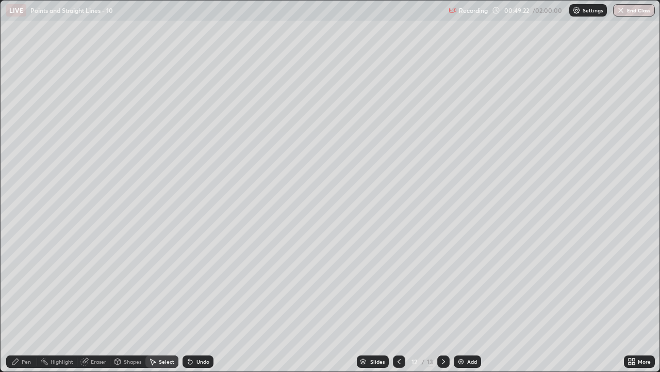
click at [19, 305] on icon at bounding box center [15, 361] width 8 height 8
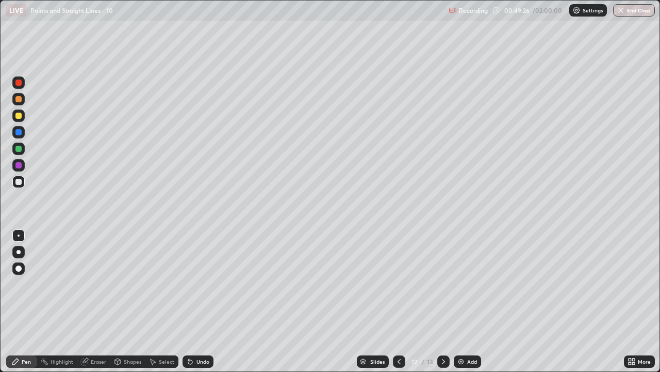
click at [197, 305] on div "Undo" at bounding box center [203, 361] width 13 height 5
click at [634, 305] on icon at bounding box center [634, 359] width 3 height 3
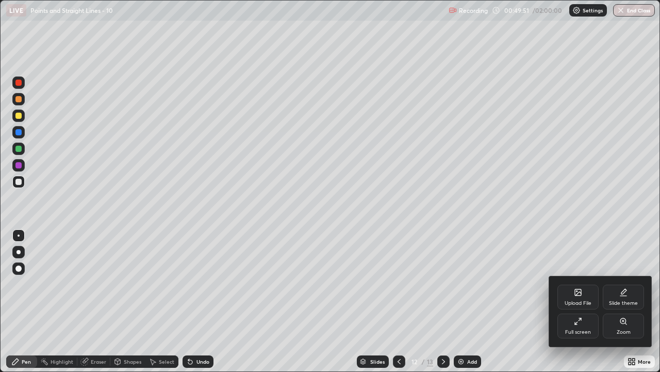
click at [581, 305] on div "Full screen" at bounding box center [578, 325] width 41 height 25
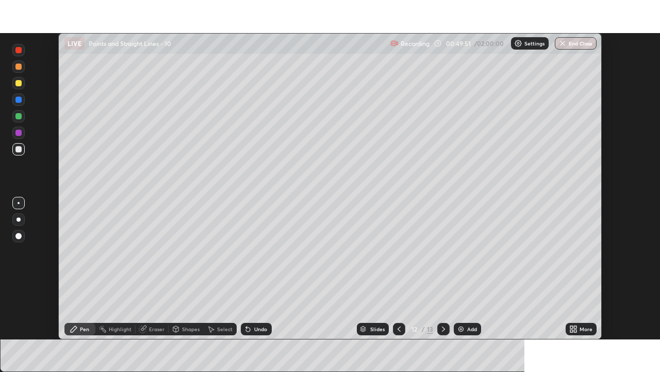
scroll to position [51292, 50937]
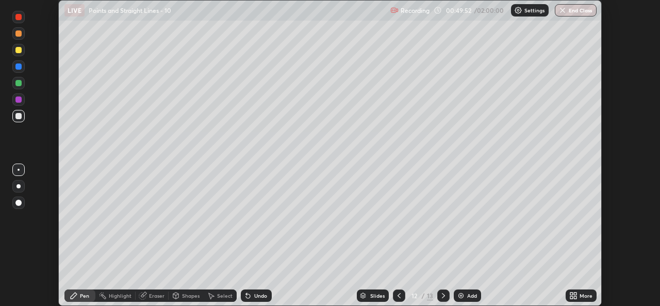
click at [578, 295] on div "More" at bounding box center [581, 295] width 31 height 12
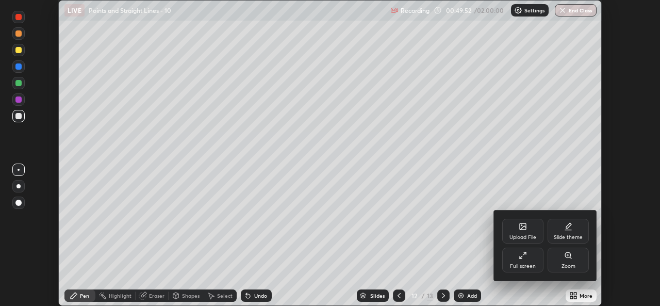
click at [536, 262] on div "Full screen" at bounding box center [523, 260] width 41 height 25
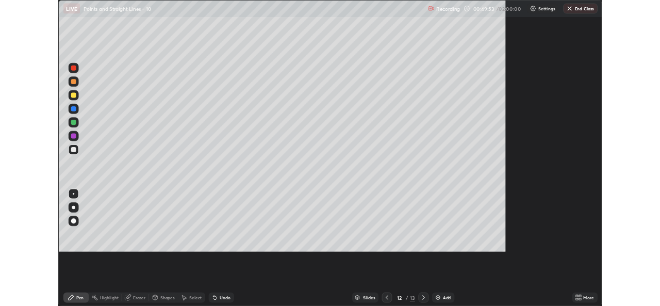
scroll to position [372, 660]
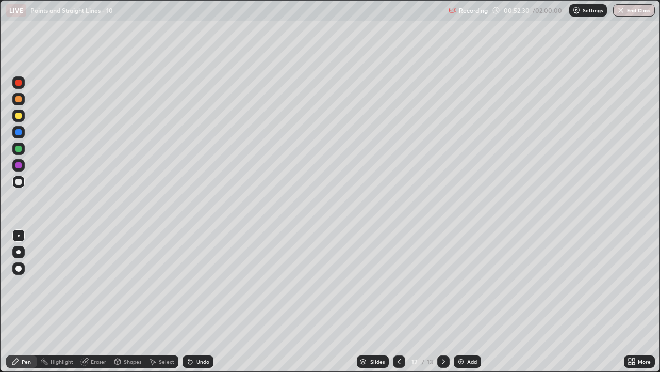
click at [443, 305] on icon at bounding box center [444, 361] width 8 height 8
click at [18, 116] on div at bounding box center [18, 115] width 6 height 6
click at [27, 305] on div "Pen" at bounding box center [26, 361] width 9 height 5
click at [95, 305] on div "Eraser" at bounding box center [98, 361] width 15 height 5
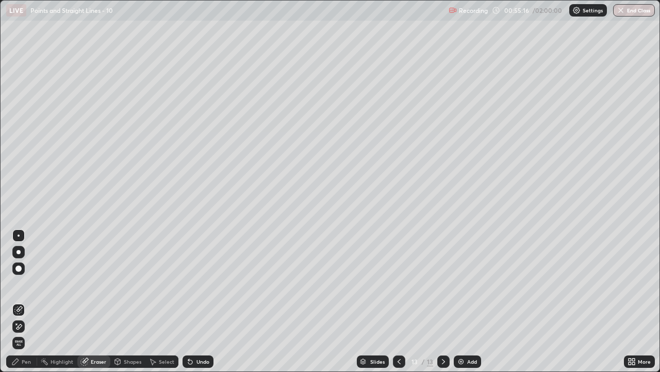
click at [28, 305] on div "Pen" at bounding box center [21, 361] width 31 height 12
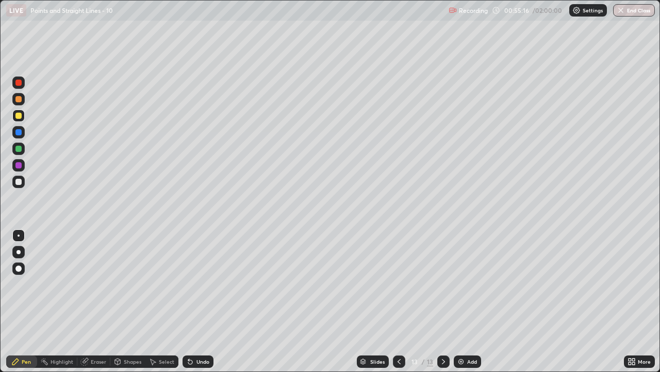
click at [135, 305] on div "Shapes" at bounding box center [133, 361] width 18 height 5
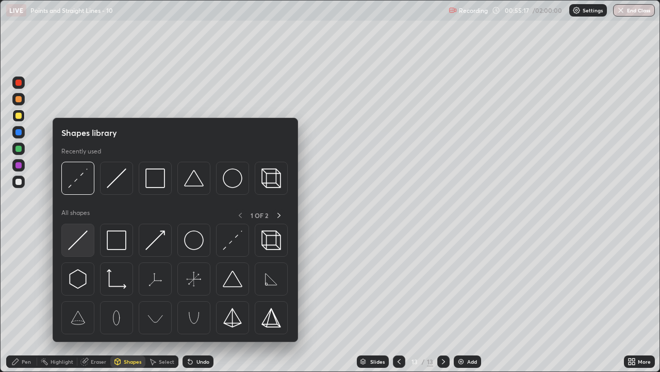
click at [81, 238] on img at bounding box center [78, 240] width 20 height 20
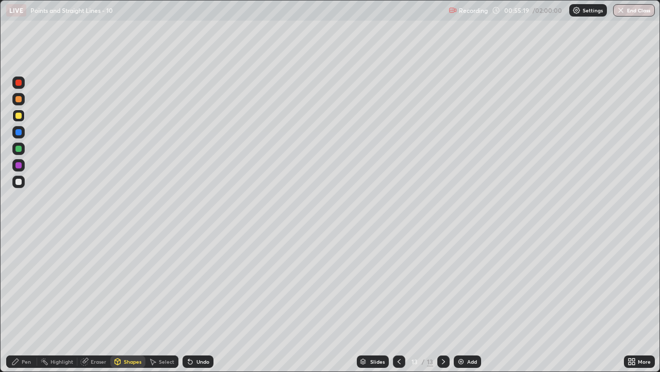
click at [203, 305] on div "Undo" at bounding box center [203, 361] width 13 height 5
click at [22, 305] on div "Pen" at bounding box center [26, 361] width 9 height 5
click at [18, 182] on div at bounding box center [18, 182] width 6 height 6
click at [205, 305] on div "Undo" at bounding box center [203, 361] width 13 height 5
click at [131, 305] on div "Shapes" at bounding box center [133, 361] width 18 height 5
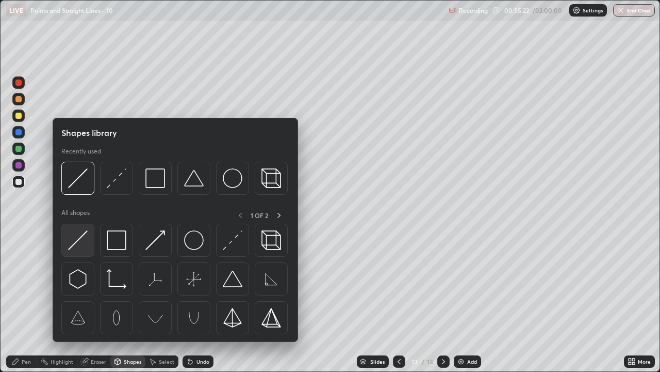
click at [78, 246] on img at bounding box center [78, 240] width 20 height 20
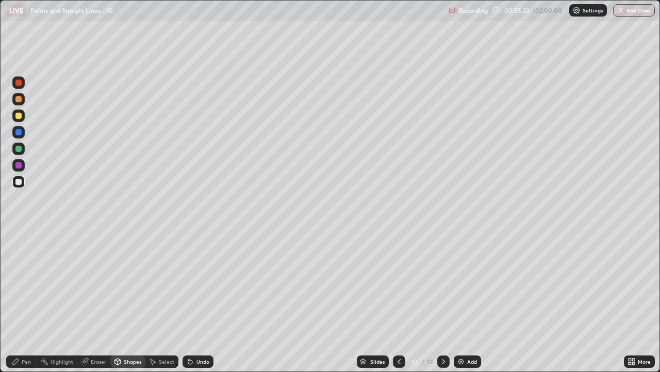
click at [20, 183] on div at bounding box center [18, 182] width 6 height 6
click at [18, 152] on div at bounding box center [18, 148] width 12 height 12
click at [22, 305] on div "Pen" at bounding box center [26, 361] width 9 height 5
click at [17, 180] on div at bounding box center [18, 182] width 6 height 6
click at [193, 305] on icon at bounding box center [190, 361] width 8 height 8
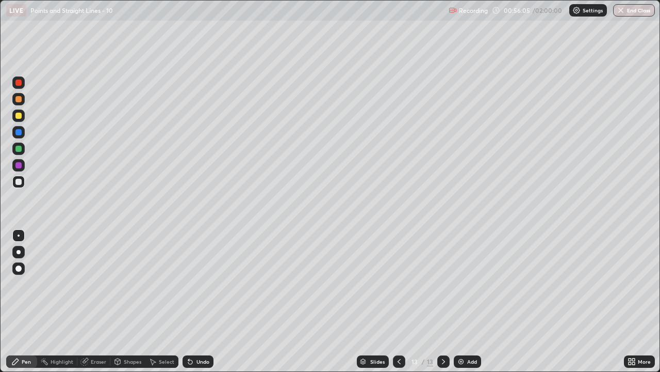
click at [198, 305] on div "Undo" at bounding box center [198, 361] width 31 height 12
click at [197, 305] on div "Undo" at bounding box center [198, 361] width 31 height 12
click at [18, 150] on div at bounding box center [18, 149] width 6 height 6
click at [200, 305] on div "Undo" at bounding box center [198, 361] width 31 height 12
click at [201, 305] on div "Undo" at bounding box center [203, 361] width 13 height 5
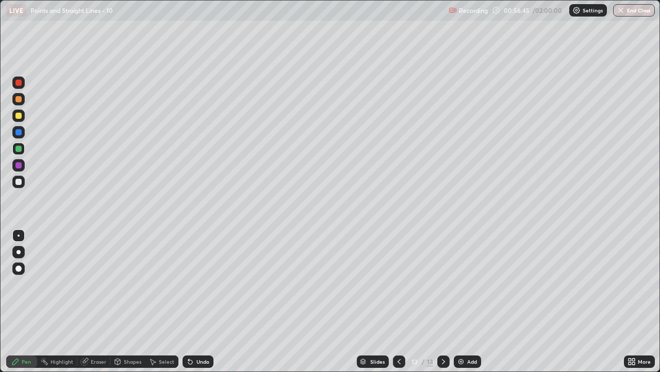
click at [20, 137] on div at bounding box center [18, 132] width 12 height 12
click at [19, 165] on div at bounding box center [18, 165] width 6 height 6
click at [19, 182] on div at bounding box center [18, 182] width 6 height 6
click at [199, 305] on div "Undo" at bounding box center [203, 361] width 13 height 5
click at [163, 305] on div "Select" at bounding box center [166, 361] width 15 height 5
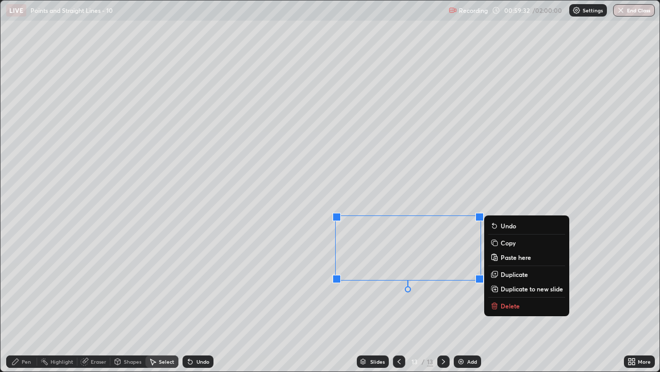
click at [348, 305] on div "0 ° Undo Copy Paste here Duplicate Duplicate to new slide Delete" at bounding box center [330, 186] width 659 height 370
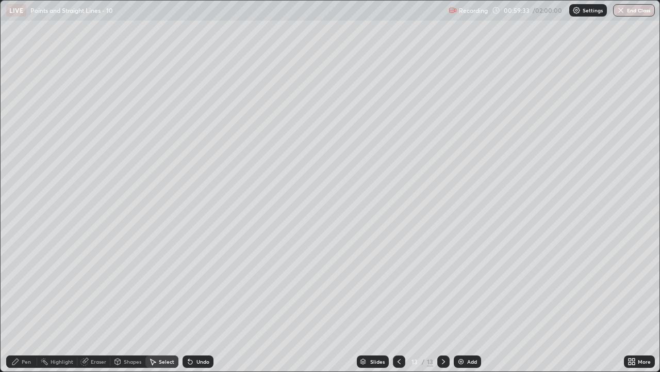
click at [17, 305] on icon at bounding box center [15, 361] width 8 height 8
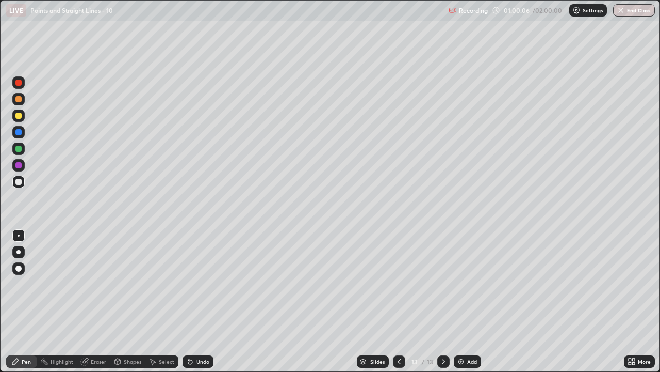
click at [634, 305] on icon at bounding box center [634, 359] width 3 height 3
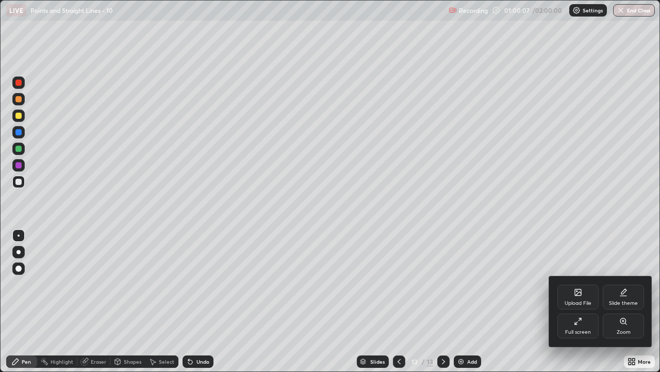
click at [578, 305] on icon at bounding box center [578, 321] width 8 height 8
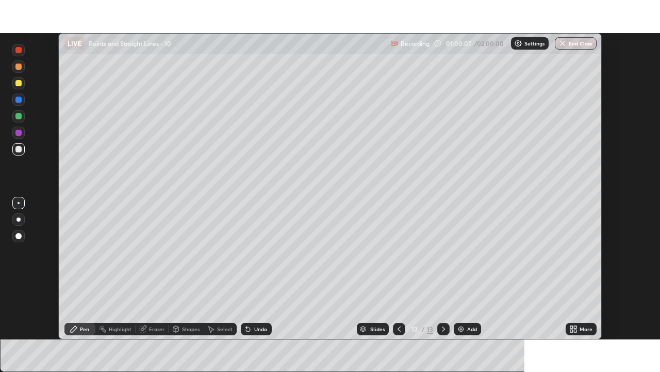
scroll to position [51292, 50937]
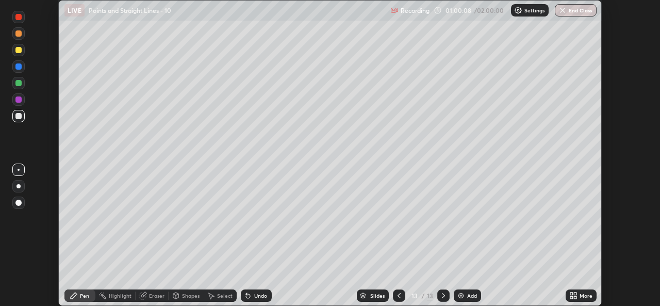
click at [573, 296] on icon at bounding box center [574, 296] width 8 height 8
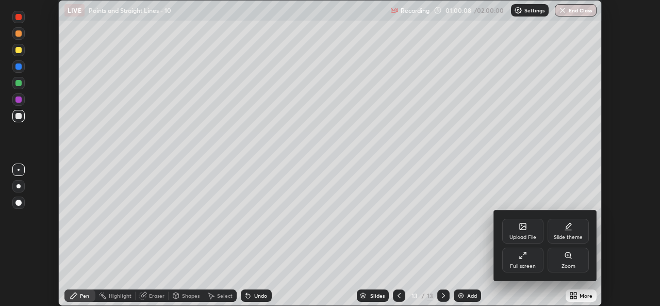
click at [521, 265] on div "Full screen" at bounding box center [523, 266] width 26 height 5
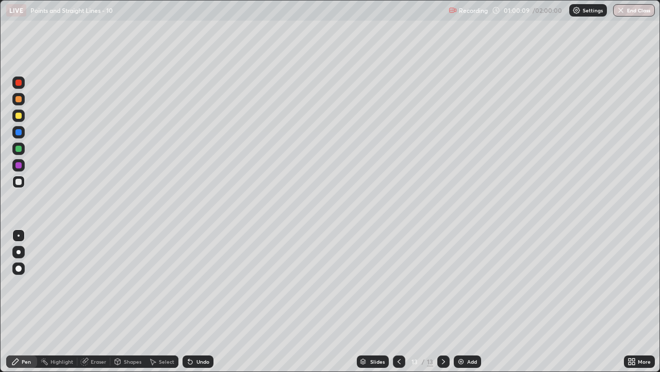
scroll to position [372, 660]
click at [469, 305] on div "Add" at bounding box center [472, 361] width 10 height 5
click at [16, 112] on div at bounding box center [18, 115] width 12 height 12
click at [17, 305] on icon at bounding box center [15, 361] width 8 height 8
click at [199, 305] on div "Undo" at bounding box center [198, 361] width 31 height 12
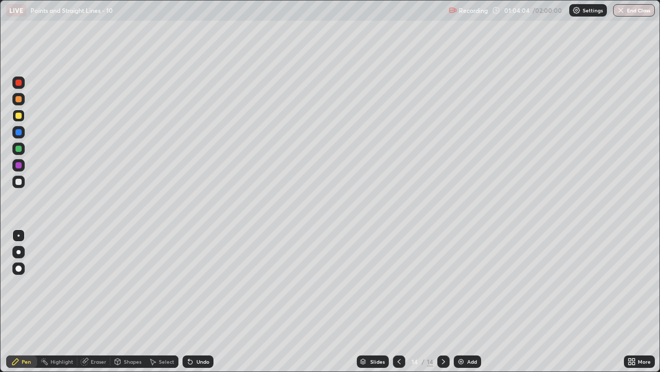
click at [198, 305] on div "Undo" at bounding box center [203, 361] width 13 height 5
click at [192, 305] on icon at bounding box center [190, 361] width 8 height 8
click at [194, 305] on div "Undo" at bounding box center [198, 361] width 31 height 12
click at [195, 305] on div "Undo" at bounding box center [198, 361] width 31 height 12
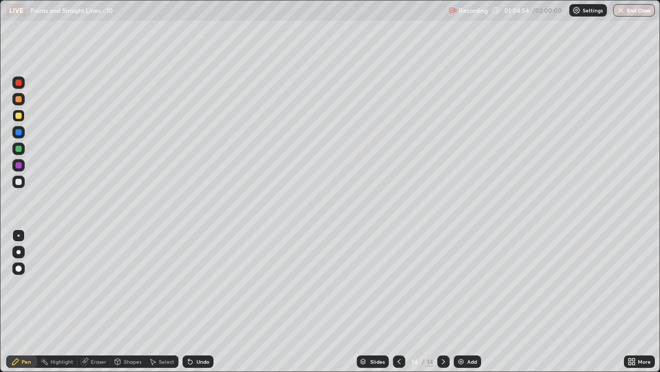
click at [197, 305] on div "Undo" at bounding box center [203, 361] width 13 height 5
click at [14, 183] on div at bounding box center [18, 181] width 12 height 12
click at [163, 305] on div "Select" at bounding box center [166, 361] width 15 height 5
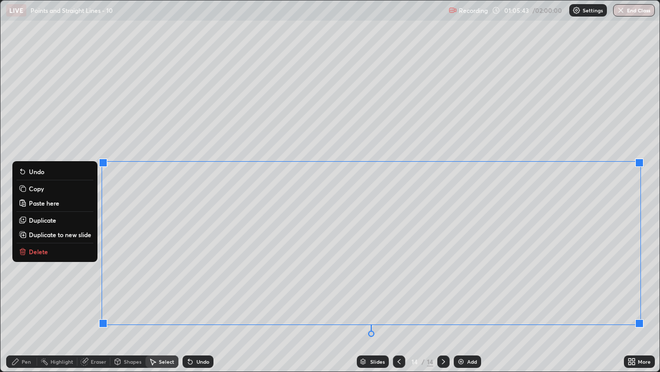
click at [82, 236] on p "Duplicate to new slide" at bounding box center [60, 234] width 62 height 8
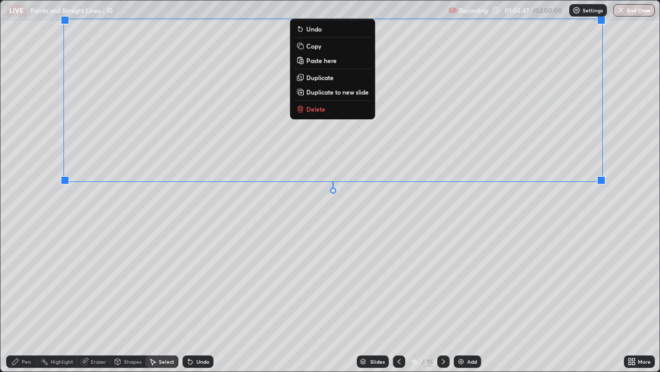
click at [24, 305] on div "Pen" at bounding box center [26, 361] width 9 height 5
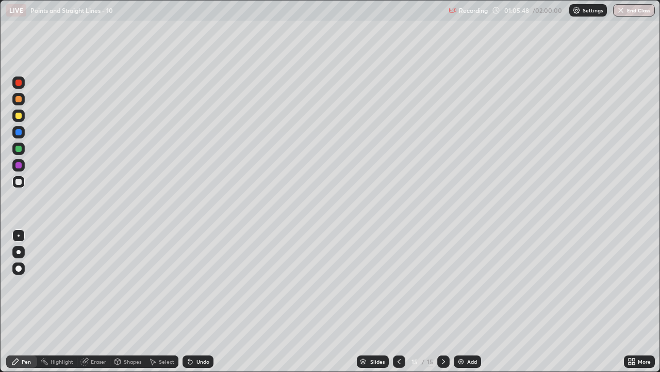
click at [118, 305] on icon at bounding box center [118, 363] width 0 height 4
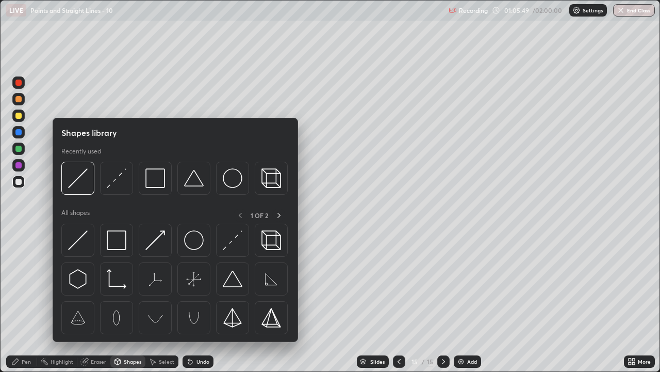
click at [89, 305] on div "Eraser" at bounding box center [93, 361] width 33 height 12
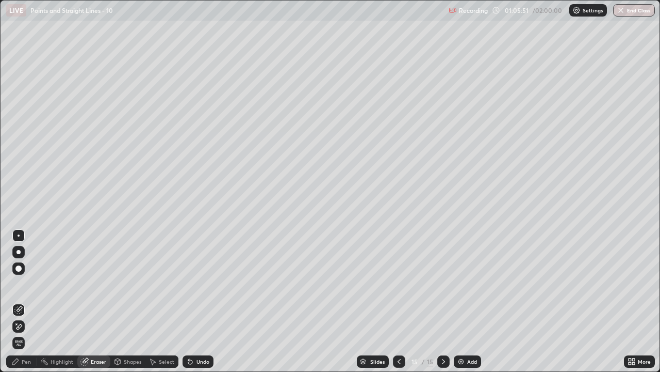
click at [31, 305] on div "Pen" at bounding box center [21, 361] width 31 height 12
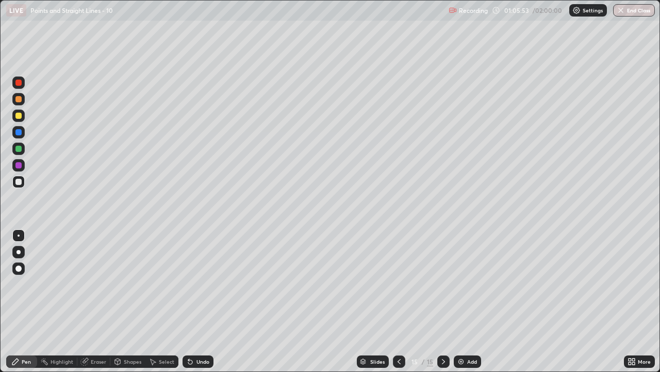
click at [19, 116] on div at bounding box center [18, 115] width 6 height 6
click at [18, 183] on div at bounding box center [18, 182] width 6 height 6
click at [403, 305] on div at bounding box center [399, 361] width 12 height 12
click at [16, 115] on div at bounding box center [18, 115] width 6 height 6
click at [442, 305] on div at bounding box center [444, 361] width 12 height 12
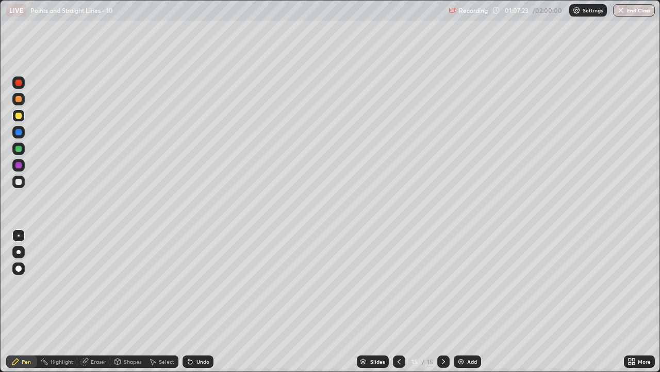
click at [398, 305] on icon at bounding box center [399, 361] width 8 height 8
click at [449, 305] on div at bounding box center [444, 361] width 12 height 21
click at [442, 305] on icon at bounding box center [444, 361] width 8 height 8
click at [163, 305] on div "Select" at bounding box center [166, 361] width 15 height 5
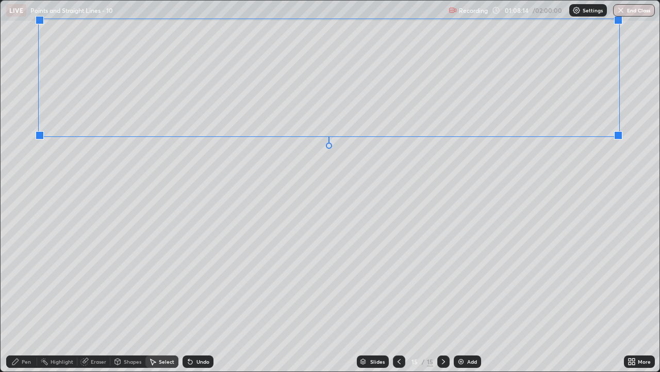
click at [583, 162] on div "0 ° Undo Copy Paste here Duplicate Duplicate to new slide Delete" at bounding box center [330, 186] width 659 height 370
click at [24, 305] on div "Pen" at bounding box center [26, 361] width 9 height 5
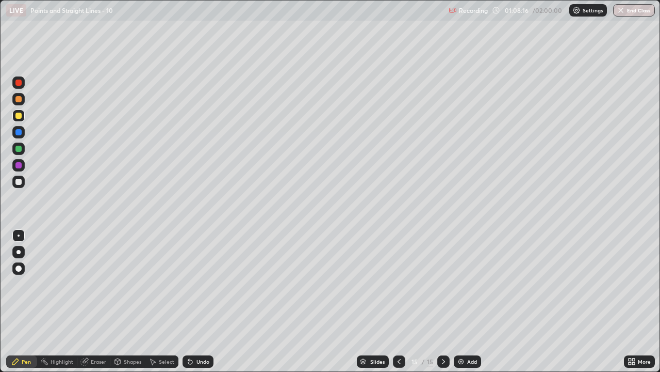
click at [19, 181] on div at bounding box center [18, 182] width 6 height 6
click at [158, 305] on div "Select" at bounding box center [162, 361] width 33 height 12
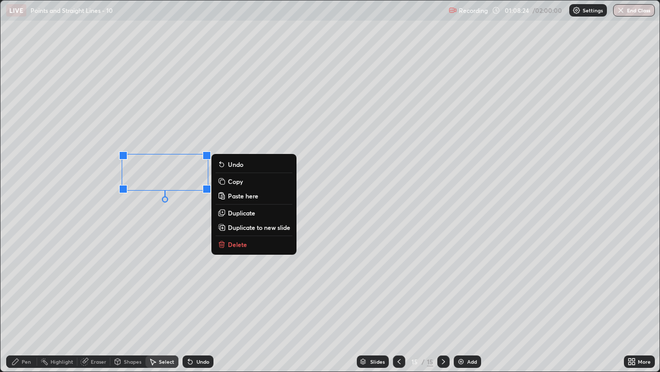
click at [241, 244] on p "Delete" at bounding box center [237, 244] width 19 height 8
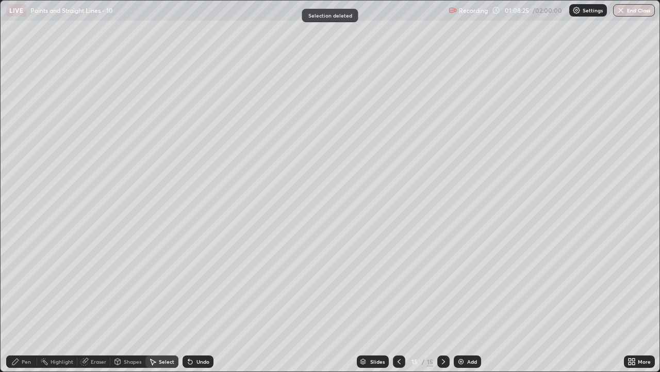
click at [27, 305] on div "Pen" at bounding box center [26, 361] width 9 height 5
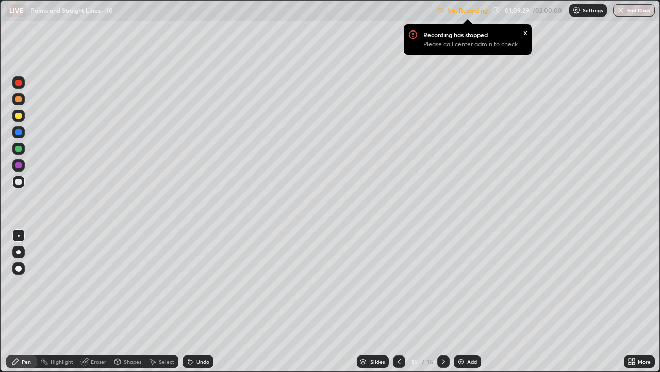
click at [199, 305] on div "Undo" at bounding box center [203, 361] width 13 height 5
click at [201, 305] on div "Undo" at bounding box center [203, 361] width 13 height 5
click at [634, 305] on icon at bounding box center [634, 359] width 3 height 3
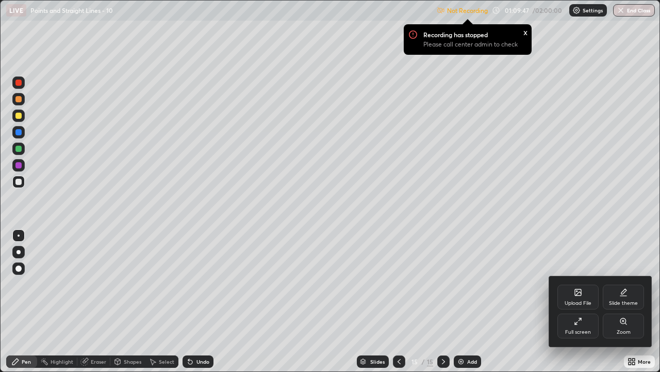
click at [549, 305] on div at bounding box center [330, 186] width 660 height 372
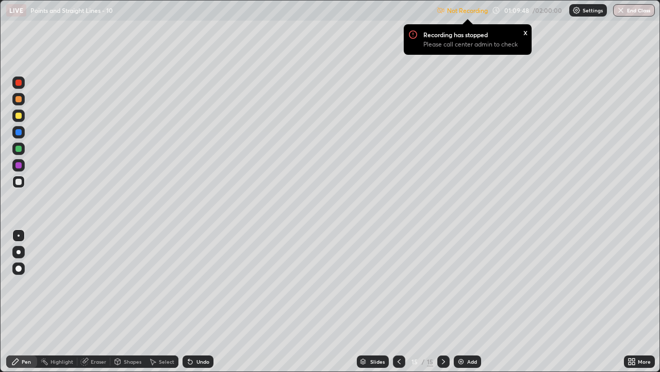
click at [526, 12] on div "Not Recording Recording has stopped Please call center admin to check x 01:09:4…" at bounding box center [546, 11] width 218 height 20
click at [583, 9] on p "Settings" at bounding box center [593, 10] width 20 height 5
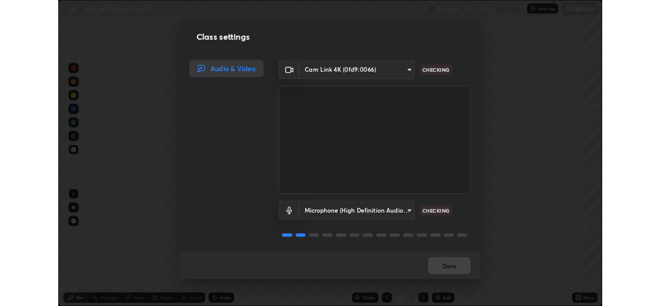
scroll to position [1, 0]
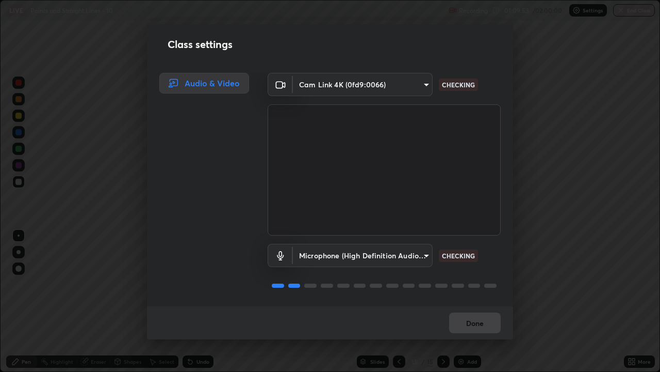
click at [479, 233] on video at bounding box center [384, 169] width 233 height 131
click at [484, 251] on div "Microphone (High Definition Audio Device) 49b0a6df07a429b4aa0e143735b31e2a272de…" at bounding box center [384, 255] width 233 height 23
click at [483, 247] on div "Microphone (High Definition Audio Device) 49b0a6df07a429b4aa0e143735b31e2a272de…" at bounding box center [384, 255] width 233 height 23
click at [487, 254] on div "Microphone (High Definition Audio Device) 49b0a6df07a429b4aa0e143735b31e2a272de…" at bounding box center [384, 255] width 233 height 23
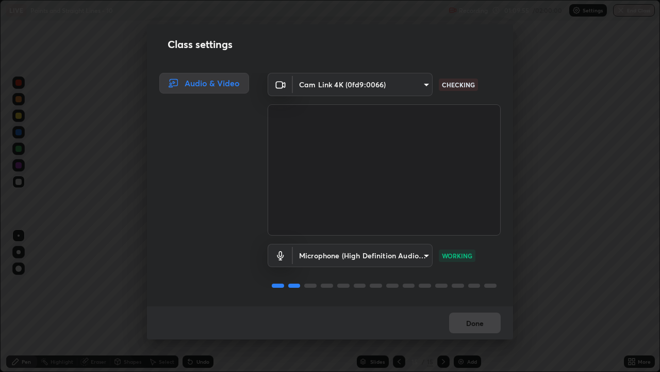
click at [489, 253] on div "Microphone (High Definition Audio Device) 49b0a6df07a429b4aa0e143735b31e2a272de…" at bounding box center [384, 255] width 233 height 23
click at [489, 305] on div "Done" at bounding box center [330, 322] width 366 height 33
click at [483, 256] on div "Microphone (High Definition Audio Device) 49b0a6df07a429b4aa0e143735b31e2a272de…" at bounding box center [384, 255] width 233 height 23
click at [493, 305] on button "Done" at bounding box center [475, 322] width 52 height 21
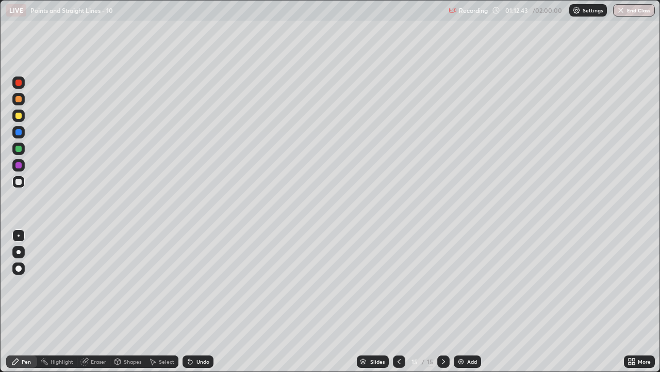
click at [467, 305] on div "Add" at bounding box center [472, 361] width 10 height 5
click at [17, 115] on div at bounding box center [18, 115] width 6 height 6
click at [188, 305] on icon at bounding box center [190, 362] width 4 height 4
click at [189, 305] on icon at bounding box center [190, 362] width 4 height 4
click at [20, 183] on div at bounding box center [18, 182] width 6 height 6
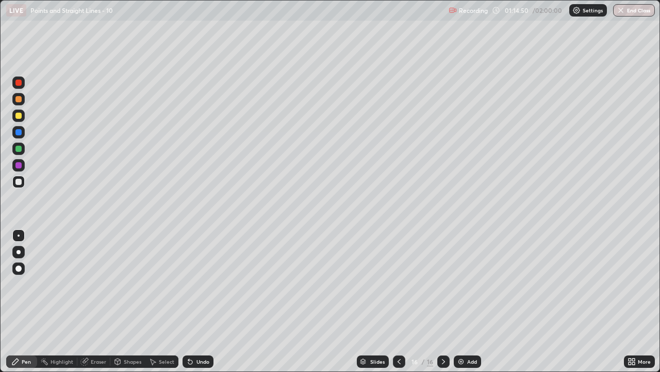
click at [399, 305] on icon at bounding box center [399, 361] width 8 height 8
click at [398, 305] on icon at bounding box center [399, 361] width 8 height 8
click at [398, 305] on icon at bounding box center [399, 361] width 3 height 5
click at [398, 305] on icon at bounding box center [399, 361] width 8 height 8
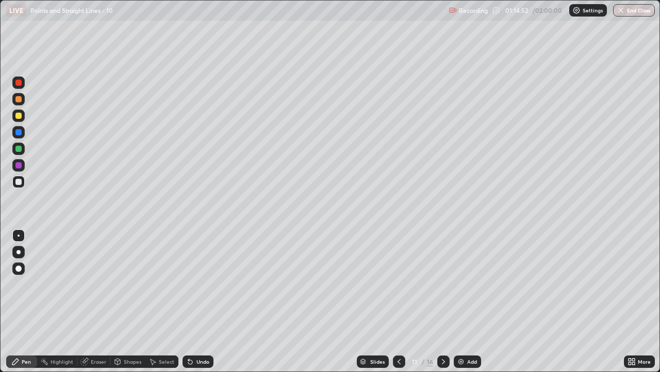
click at [441, 305] on icon at bounding box center [444, 361] width 8 height 8
click at [442, 305] on icon at bounding box center [444, 361] width 8 height 8
click at [443, 305] on icon at bounding box center [444, 361] width 8 height 8
click at [399, 305] on icon at bounding box center [399, 361] width 8 height 8
click at [443, 305] on icon at bounding box center [444, 361] width 8 height 8
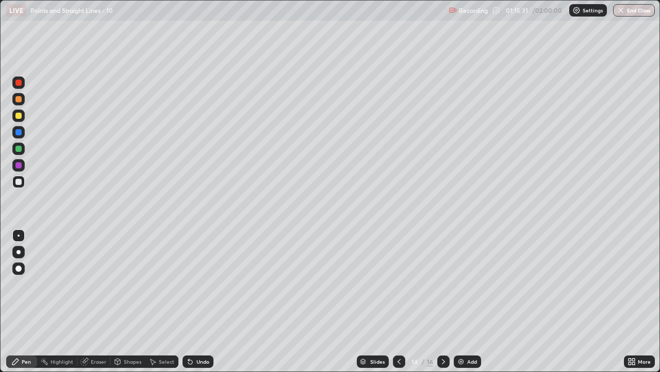
click at [449, 305] on div at bounding box center [444, 361] width 12 height 21
click at [399, 305] on icon at bounding box center [399, 361] width 8 height 8
click at [443, 305] on icon at bounding box center [444, 361] width 8 height 8
click at [197, 305] on div "Undo" at bounding box center [198, 361] width 31 height 12
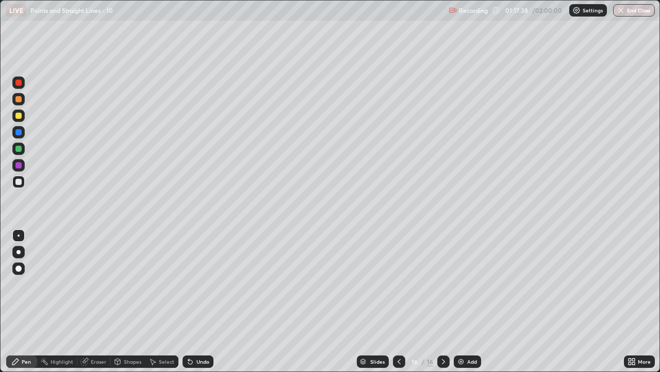
click at [472, 305] on div "Add" at bounding box center [472, 361] width 10 height 5
click at [20, 119] on div at bounding box center [18, 115] width 12 height 12
click at [159, 305] on div "Select" at bounding box center [166, 361] width 15 height 5
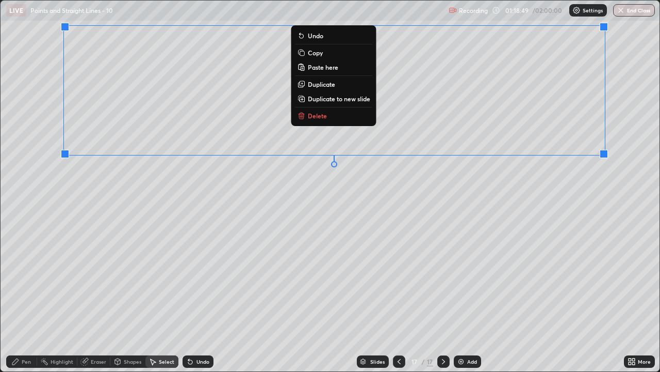
click at [359, 98] on p "Duplicate to new slide" at bounding box center [339, 98] width 62 height 8
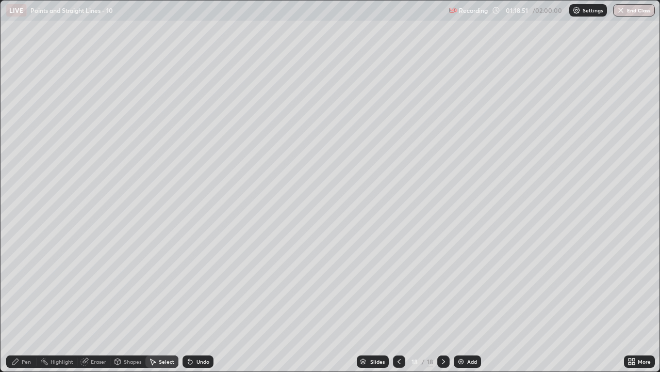
click at [400, 305] on icon at bounding box center [399, 361] width 8 height 8
click at [441, 305] on icon at bounding box center [444, 361] width 8 height 8
click at [99, 305] on div "Eraser" at bounding box center [98, 361] width 15 height 5
click at [24, 305] on div "Pen" at bounding box center [26, 361] width 9 height 5
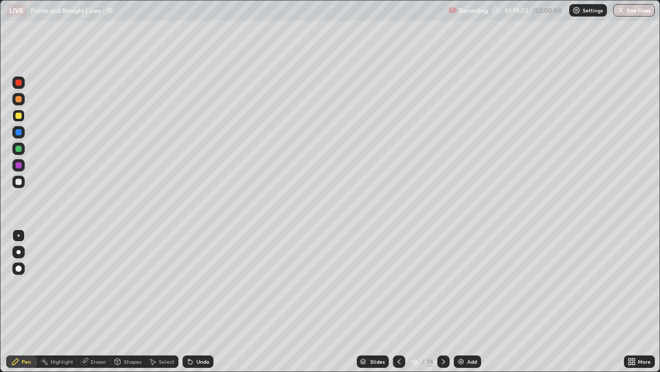
click at [399, 305] on icon at bounding box center [399, 361] width 8 height 8
click at [24, 305] on div "Pen" at bounding box center [21, 361] width 31 height 12
click at [23, 180] on div at bounding box center [18, 181] width 12 height 12
click at [188, 305] on icon at bounding box center [188, 359] width 1 height 1
click at [163, 305] on div "Select" at bounding box center [166, 361] width 15 height 5
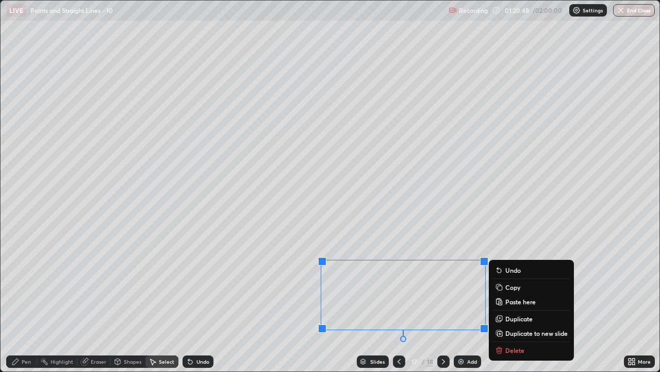
click at [102, 305] on div "Eraser" at bounding box center [98, 361] width 15 height 5
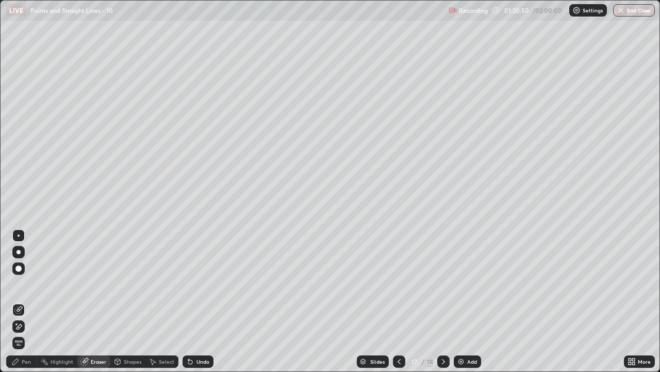
click at [30, 305] on div "Pen" at bounding box center [26, 361] width 9 height 5
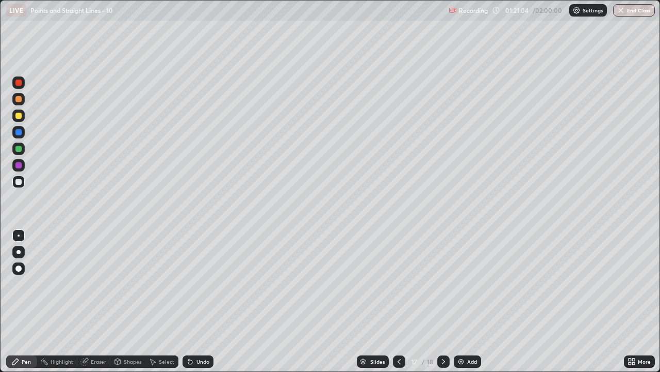
click at [164, 305] on div "Select" at bounding box center [166, 361] width 15 height 5
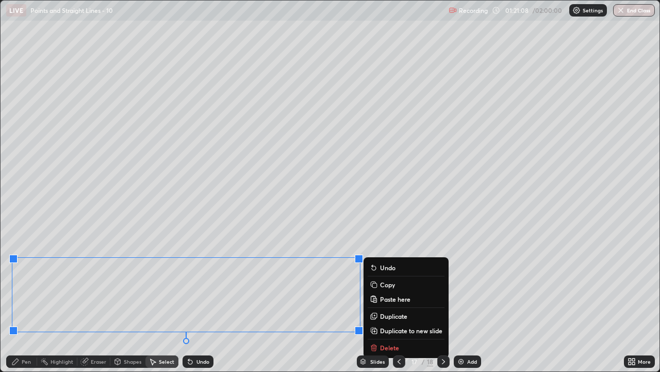
click at [27, 305] on div "Pen" at bounding box center [26, 361] width 9 height 5
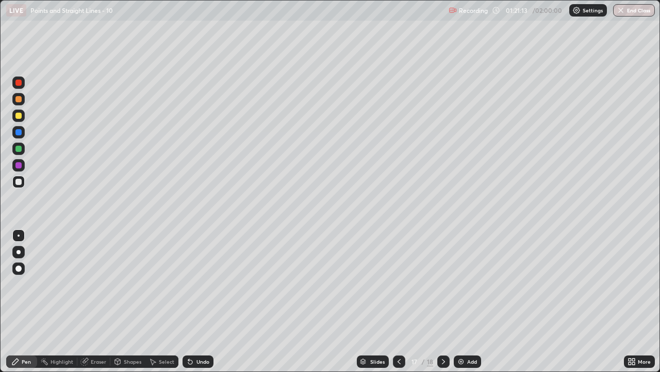
click at [639, 305] on div "More" at bounding box center [644, 361] width 13 height 5
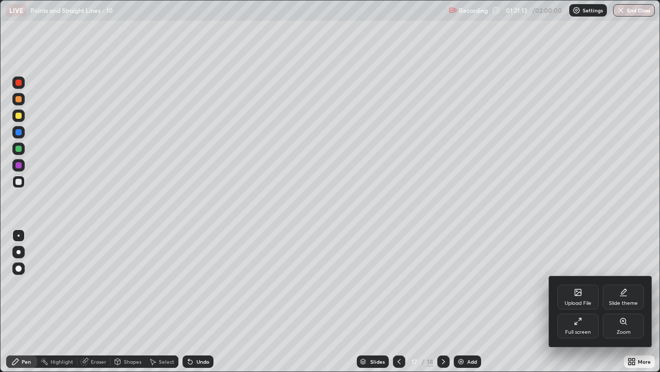
click at [580, 305] on div "Full screen" at bounding box center [578, 325] width 41 height 25
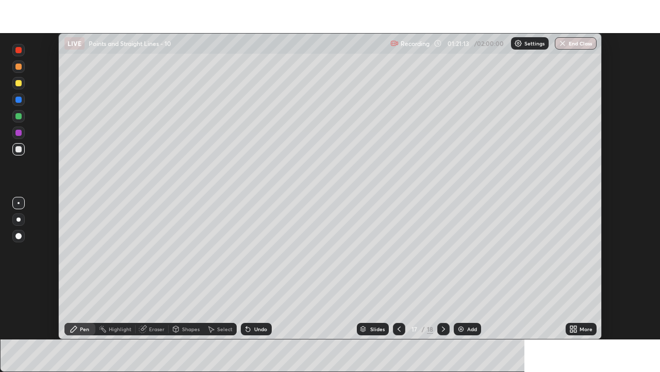
scroll to position [51292, 50937]
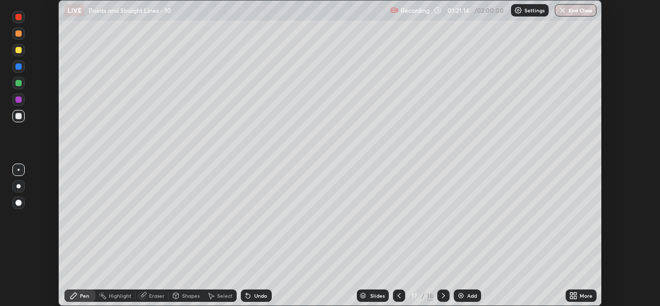
click at [574, 296] on icon at bounding box center [574, 296] width 8 height 8
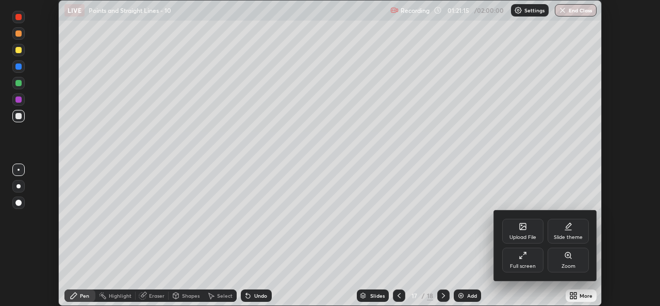
click at [523, 262] on div "Full screen" at bounding box center [523, 260] width 41 height 25
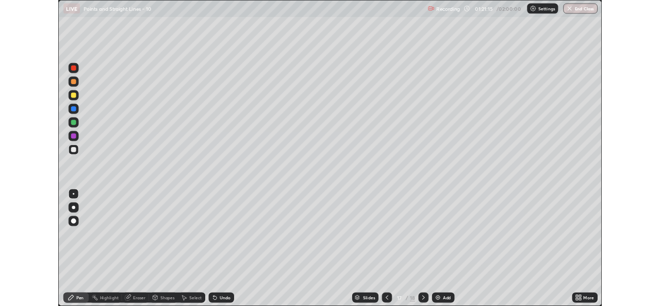
scroll to position [372, 660]
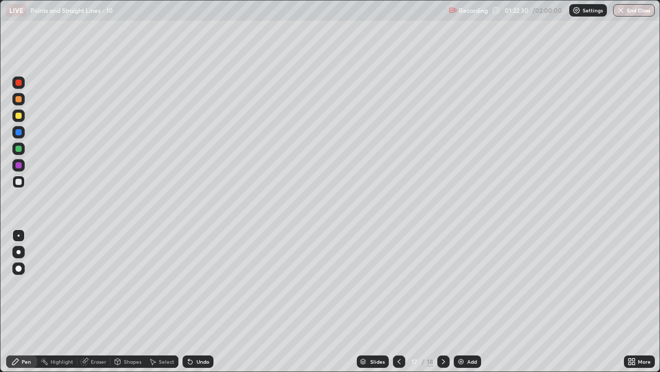
click at [200, 305] on div "Undo" at bounding box center [203, 361] width 13 height 5
click at [96, 305] on div "Eraser" at bounding box center [98, 361] width 15 height 5
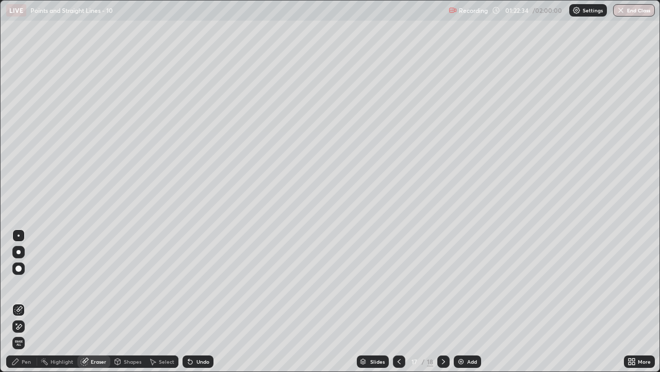
click at [27, 305] on div "Pen" at bounding box center [26, 361] width 9 height 5
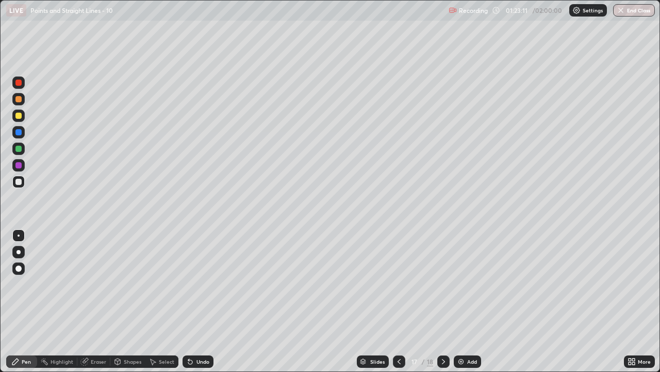
click at [442, 305] on icon at bounding box center [444, 361] width 8 height 8
click at [398, 305] on icon at bounding box center [399, 361] width 8 height 8
click at [444, 305] on icon at bounding box center [444, 361] width 8 height 8
click at [398, 305] on icon at bounding box center [399, 361] width 8 height 8
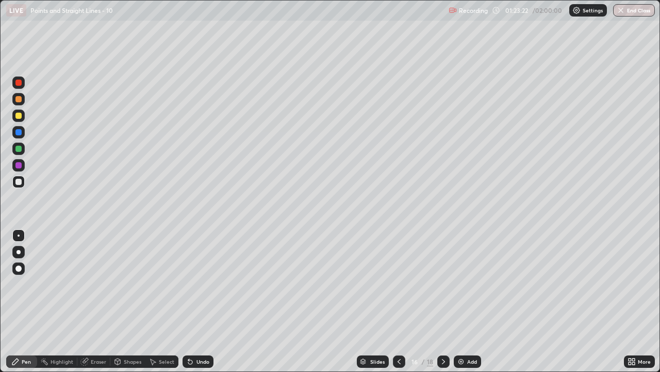
click at [398, 305] on icon at bounding box center [399, 361] width 8 height 8
click at [443, 305] on icon at bounding box center [444, 361] width 8 height 8
click at [397, 305] on icon at bounding box center [399, 361] width 8 height 8
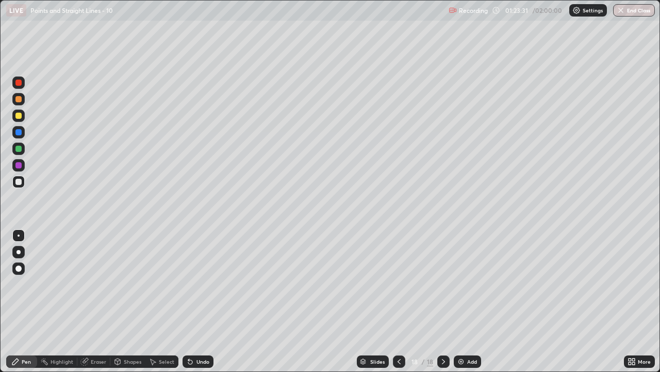
click at [397, 305] on icon at bounding box center [399, 361] width 8 height 8
click at [444, 305] on icon at bounding box center [444, 361] width 8 height 8
click at [443, 305] on icon at bounding box center [444, 361] width 8 height 8
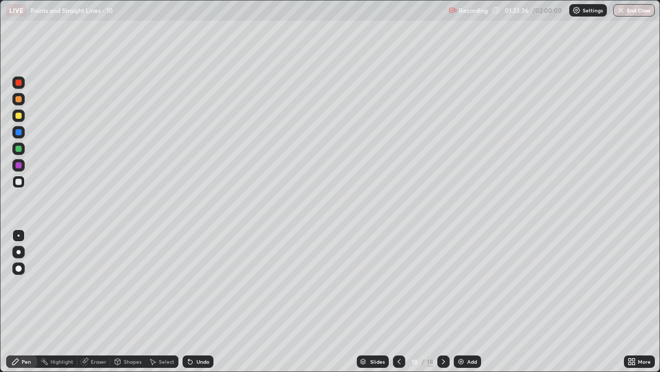
click at [443, 305] on icon at bounding box center [444, 361] width 8 height 8
click at [18, 305] on div "Pen" at bounding box center [21, 361] width 31 height 12
click at [93, 305] on div "Eraser" at bounding box center [98, 361] width 15 height 5
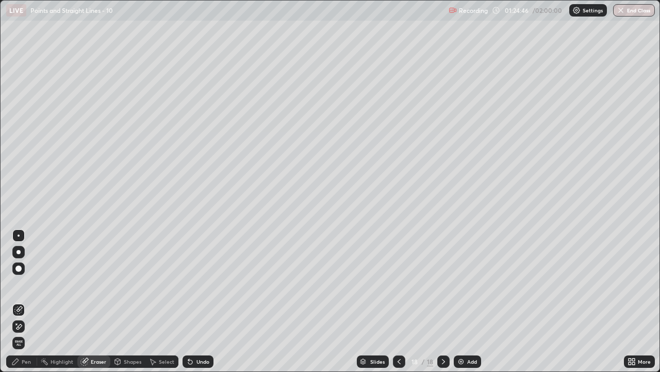
click at [18, 305] on icon at bounding box center [15, 361] width 8 height 8
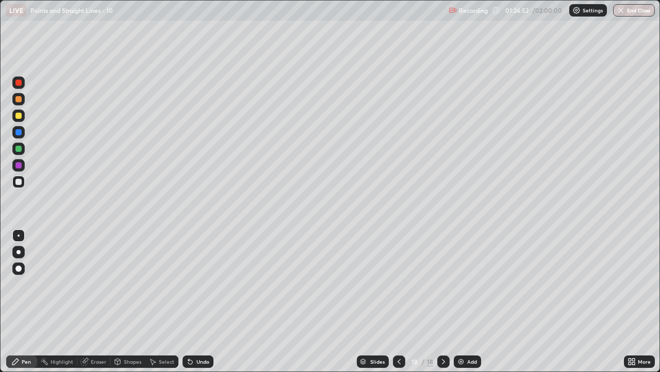
click at [197, 305] on div "Undo" at bounding box center [203, 361] width 13 height 5
click at [199, 305] on div "Undo" at bounding box center [203, 361] width 13 height 5
click at [99, 305] on div "Eraser" at bounding box center [93, 361] width 33 height 12
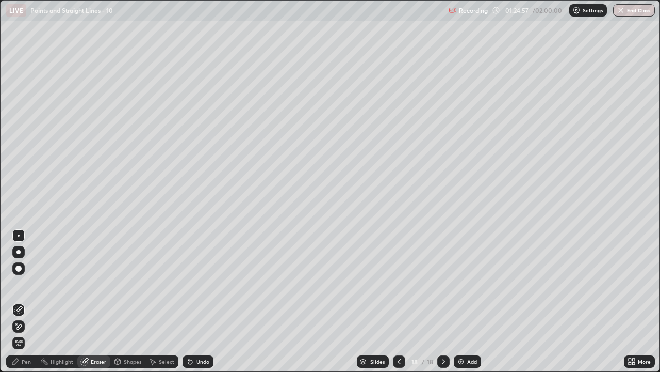
click at [22, 305] on div "Pen" at bounding box center [26, 361] width 9 height 5
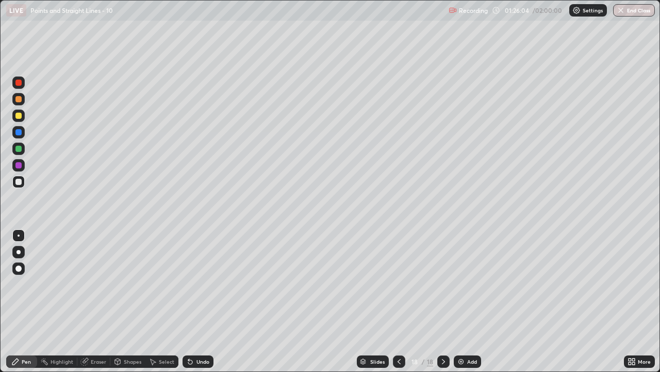
click at [163, 305] on div "Select" at bounding box center [162, 361] width 33 height 12
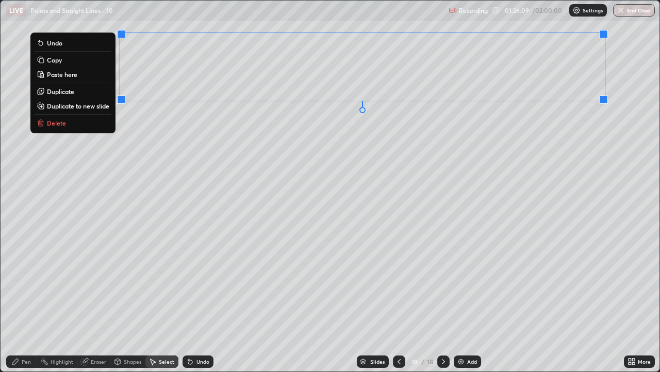
click at [100, 110] on button "Duplicate to new slide" at bounding box center [73, 106] width 77 height 12
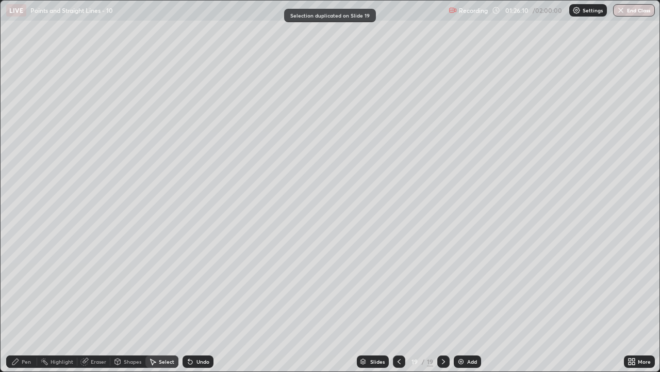
click at [24, 305] on div "Pen" at bounding box center [26, 361] width 9 height 5
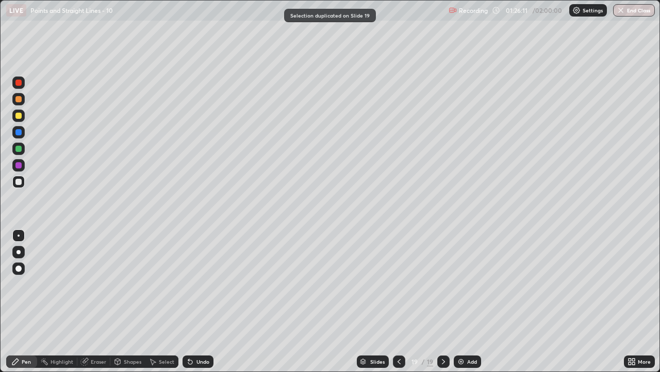
click at [95, 305] on div "Eraser" at bounding box center [98, 361] width 15 height 5
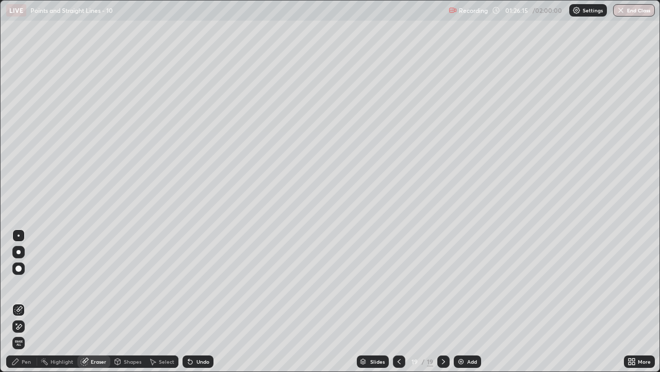
click at [22, 305] on div "Pen" at bounding box center [26, 361] width 9 height 5
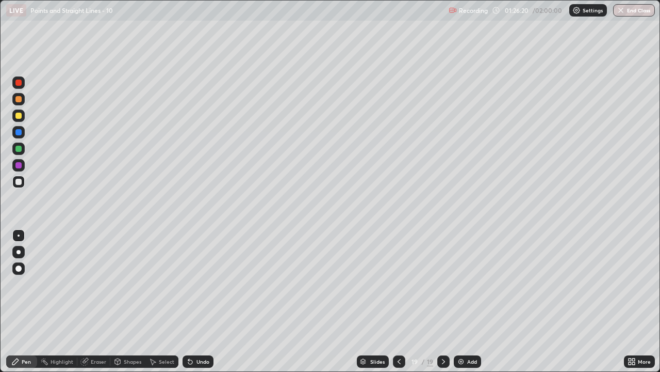
click at [204, 305] on div "Undo" at bounding box center [203, 361] width 13 height 5
click at [18, 116] on div at bounding box center [18, 115] width 6 height 6
click at [18, 182] on div at bounding box center [18, 182] width 6 height 6
click at [201, 305] on div "Undo" at bounding box center [203, 361] width 13 height 5
click at [84, 305] on icon at bounding box center [84, 361] width 7 height 7
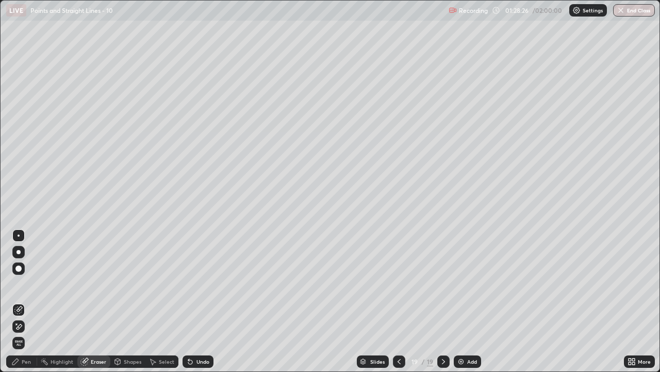
click at [33, 305] on div "Pen" at bounding box center [21, 361] width 31 height 12
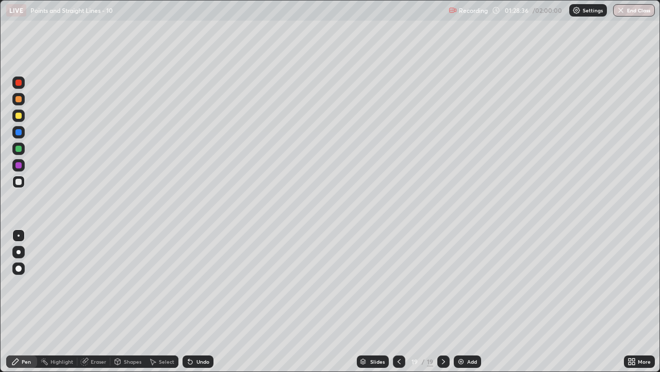
click at [395, 305] on icon at bounding box center [399, 361] width 8 height 8
click at [398, 305] on icon at bounding box center [399, 361] width 3 height 5
click at [443, 305] on icon at bounding box center [444, 361] width 8 height 8
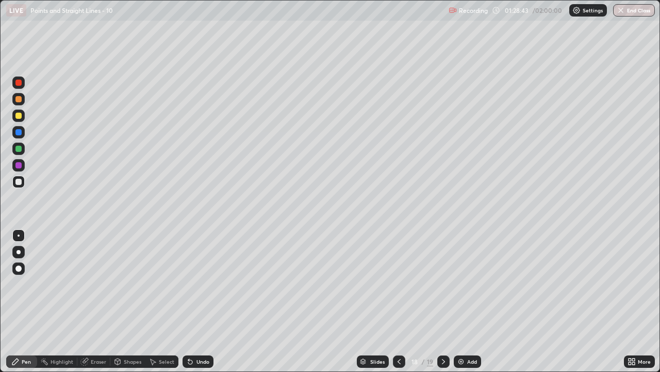
click at [443, 305] on icon at bounding box center [444, 361] width 8 height 8
click at [160, 305] on div "Select" at bounding box center [166, 361] width 15 height 5
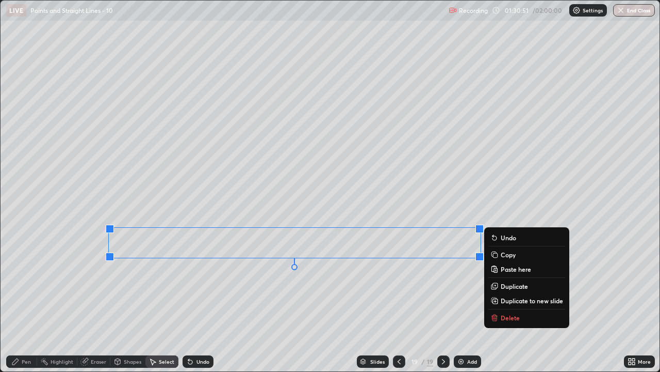
click at [447, 277] on div "0 ° Undo Copy Paste here Duplicate Duplicate to new slide Delete" at bounding box center [330, 186] width 659 height 370
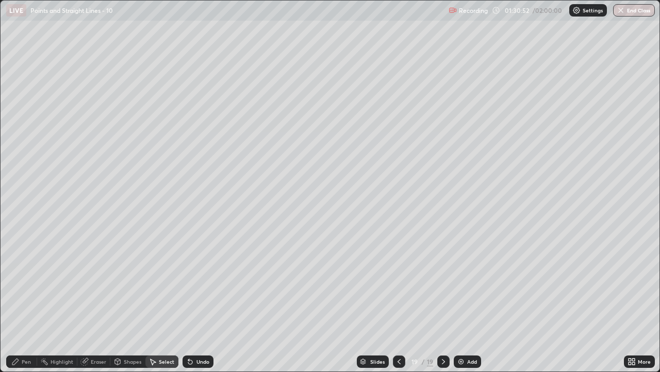
click at [27, 305] on div "Pen" at bounding box center [26, 361] width 9 height 5
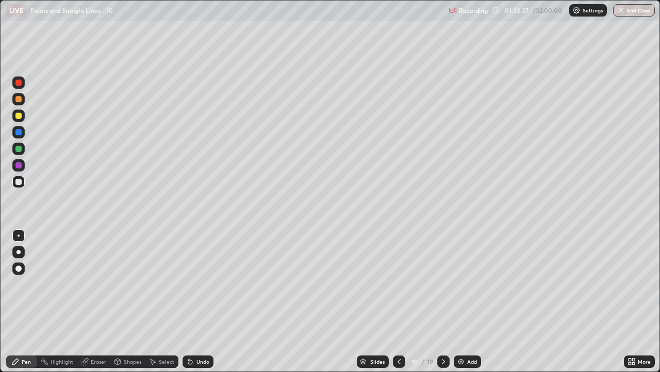
click at [204, 305] on div "Undo" at bounding box center [203, 361] width 13 height 5
click at [162, 305] on div "Select" at bounding box center [166, 361] width 15 height 5
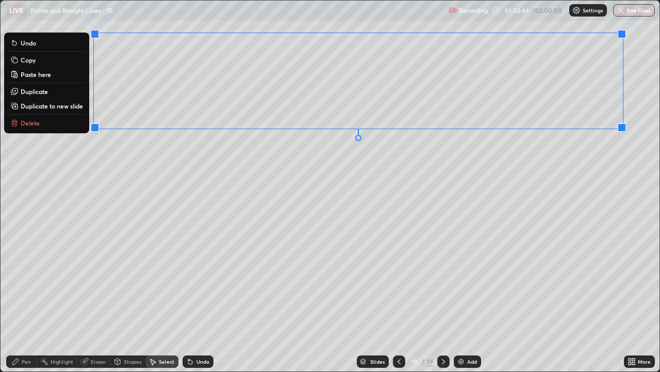
click at [70, 103] on p "Duplicate to new slide" at bounding box center [52, 106] width 62 height 8
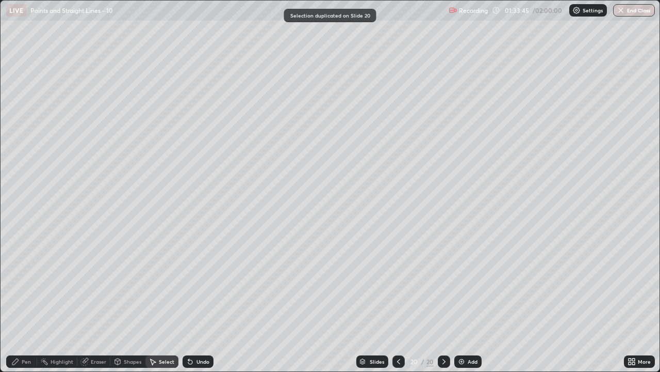
click at [96, 305] on div "Eraser" at bounding box center [93, 361] width 33 height 12
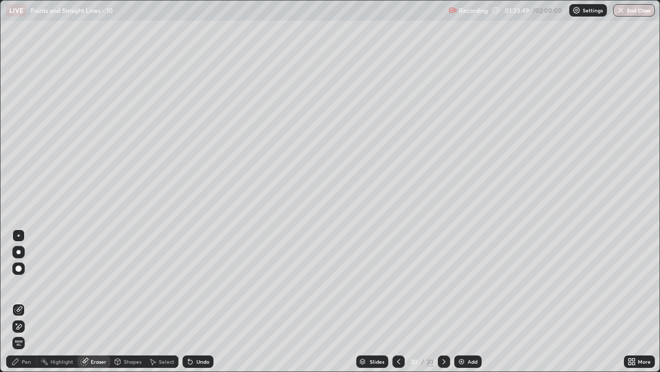
click at [22, 305] on div "Pen" at bounding box center [26, 361] width 9 height 5
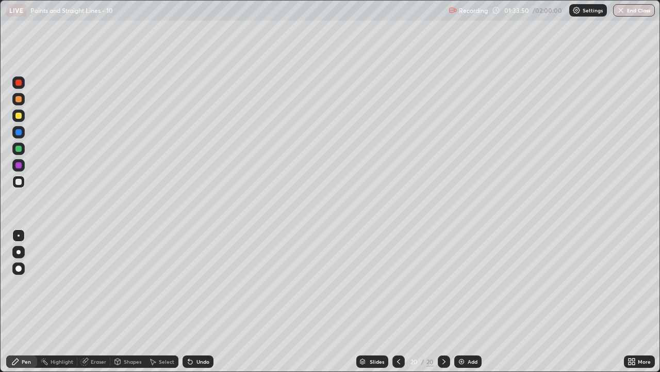
click at [19, 116] on div at bounding box center [18, 115] width 6 height 6
click at [402, 305] on div at bounding box center [399, 361] width 12 height 12
click at [158, 305] on div "Select" at bounding box center [162, 361] width 33 height 12
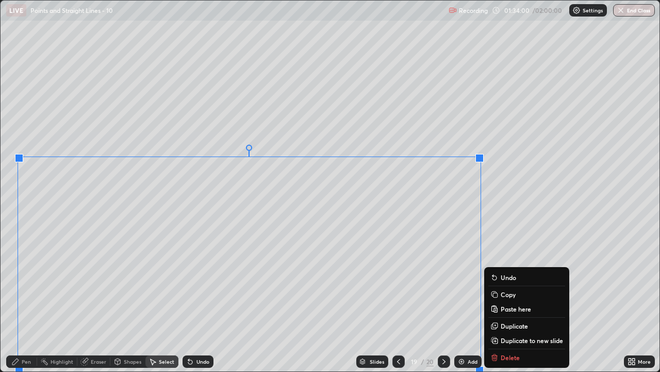
click at [511, 296] on p "Copy" at bounding box center [508, 294] width 15 height 8
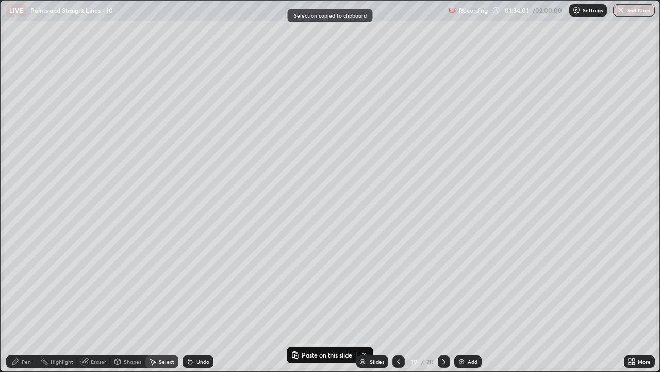
click at [443, 305] on icon at bounding box center [444, 361] width 8 height 8
click at [473, 305] on div "Add" at bounding box center [473, 361] width 10 height 5
click at [398, 305] on icon at bounding box center [399, 361] width 8 height 8
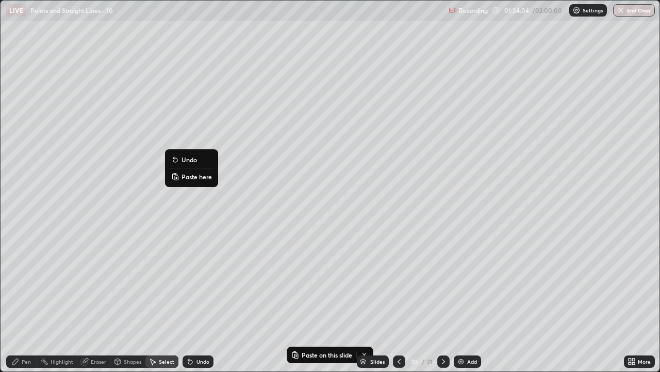
click at [193, 177] on p "Paste here" at bounding box center [197, 176] width 30 height 8
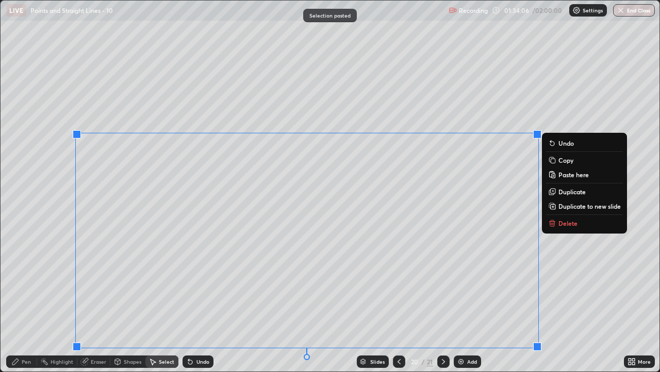
click at [42, 305] on circle at bounding box center [42, 359] width 1 height 1
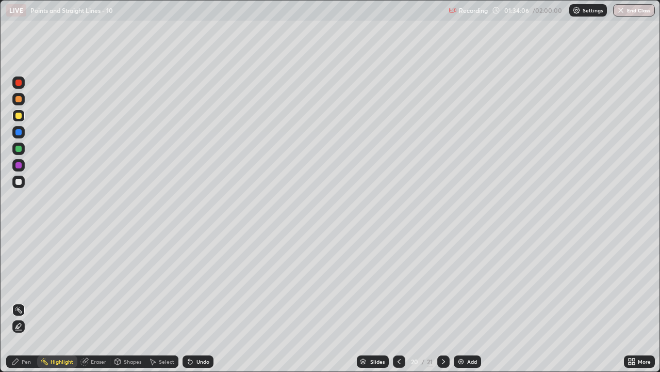
click at [24, 305] on div "Pen" at bounding box center [26, 361] width 9 height 5
click at [15, 184] on div at bounding box center [18, 181] width 12 height 12
click at [91, 305] on div "Eraser" at bounding box center [98, 361] width 15 height 5
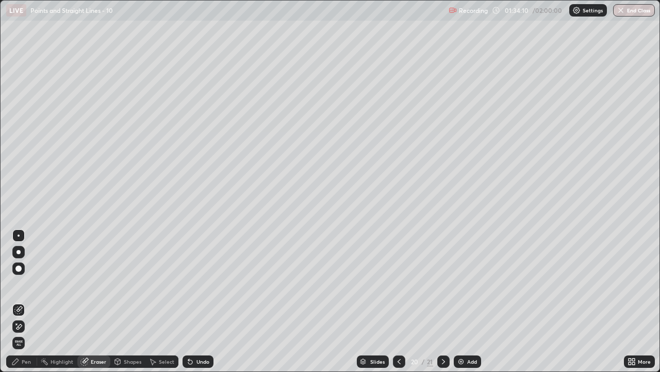
click at [19, 305] on icon at bounding box center [15, 361] width 8 height 8
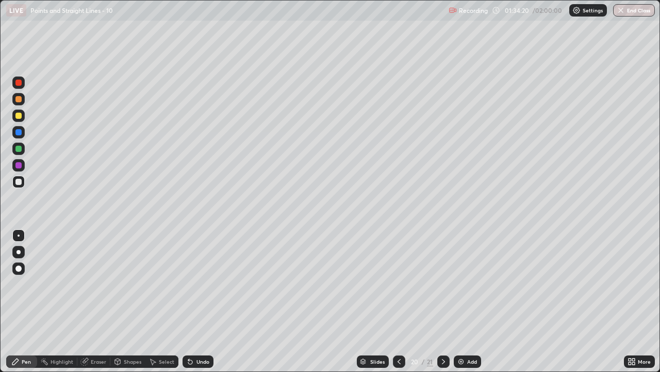
click at [101, 305] on div "Eraser" at bounding box center [98, 361] width 15 height 5
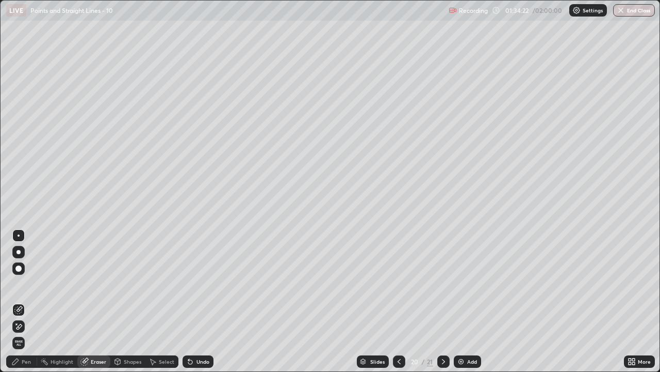
click at [22, 305] on div "Pen" at bounding box center [26, 361] width 9 height 5
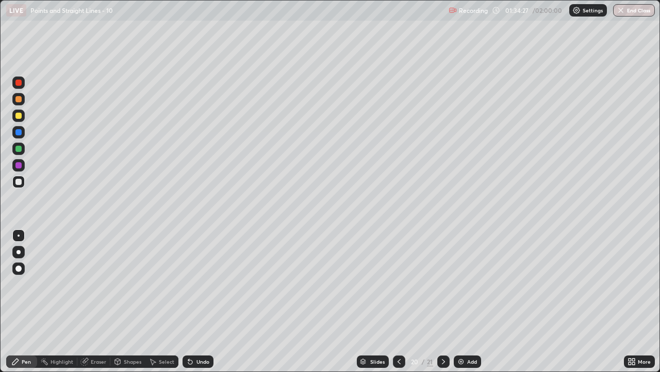
click at [394, 305] on div at bounding box center [399, 361] width 12 height 12
click at [94, 305] on div "Eraser" at bounding box center [98, 361] width 15 height 5
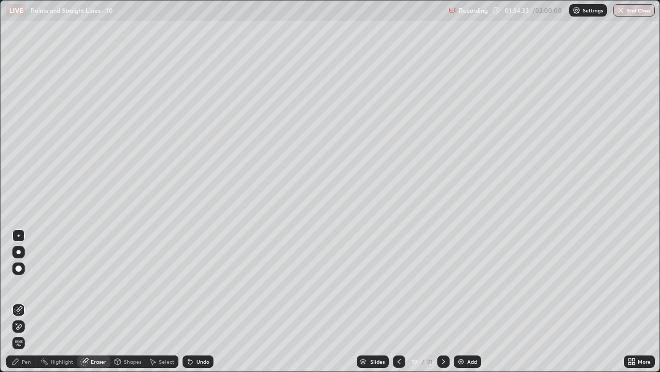
click at [23, 305] on div "Pen" at bounding box center [26, 361] width 9 height 5
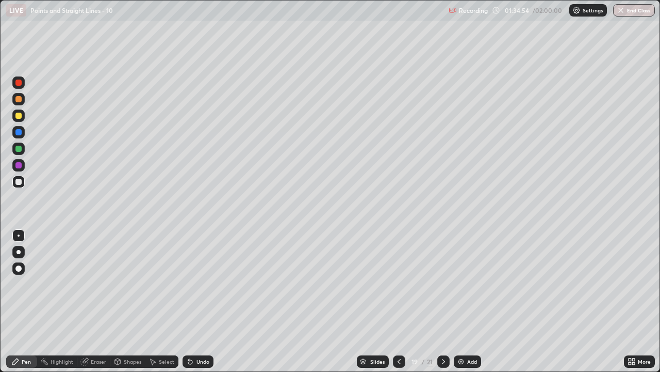
click at [398, 305] on icon at bounding box center [399, 361] width 8 height 8
click at [403, 305] on div at bounding box center [399, 361] width 12 height 12
click at [398, 305] on icon at bounding box center [399, 361] width 8 height 8
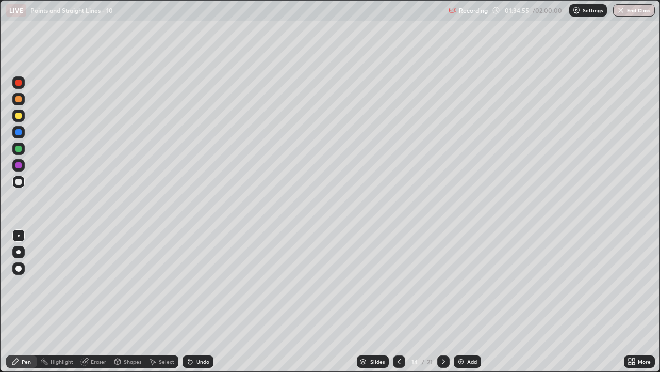
click at [398, 305] on icon at bounding box center [399, 361] width 8 height 8
click at [399, 305] on icon at bounding box center [399, 361] width 8 height 8
click at [398, 305] on icon at bounding box center [399, 361] width 8 height 8
click at [399, 305] on icon at bounding box center [399, 361] width 3 height 5
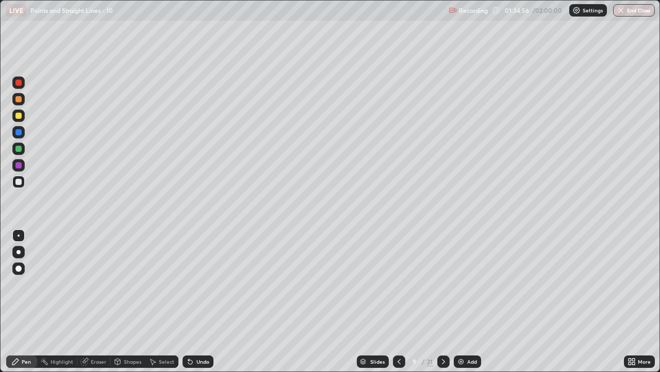
click at [399, 305] on icon at bounding box center [399, 361] width 8 height 8
click at [398, 305] on icon at bounding box center [399, 361] width 8 height 8
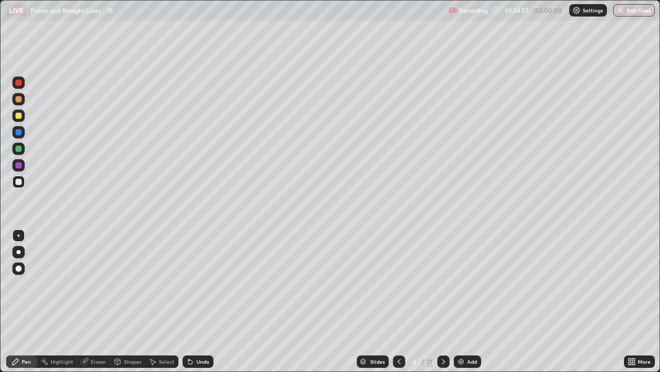
click at [398, 305] on icon at bounding box center [399, 361] width 8 height 8
click at [399, 305] on icon at bounding box center [399, 361] width 8 height 8
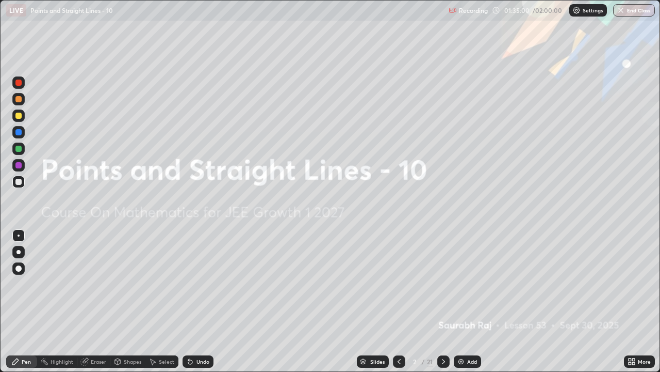
click at [442, 305] on icon at bounding box center [444, 361] width 8 height 8
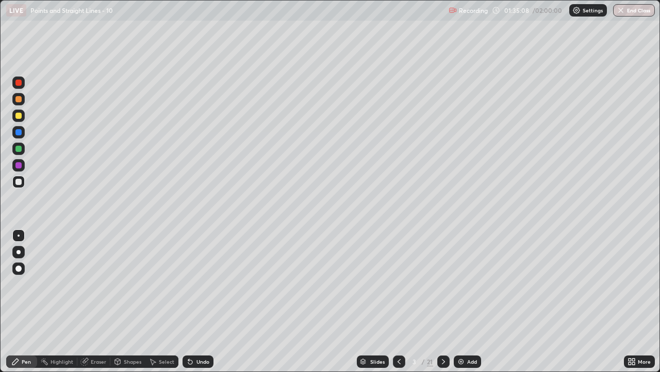
click at [442, 305] on icon at bounding box center [444, 361] width 8 height 8
click at [443, 305] on icon at bounding box center [444, 361] width 8 height 8
click at [444, 305] on icon at bounding box center [444, 361] width 8 height 8
click at [443, 305] on icon at bounding box center [444, 361] width 8 height 8
click at [398, 305] on icon at bounding box center [399, 361] width 8 height 8
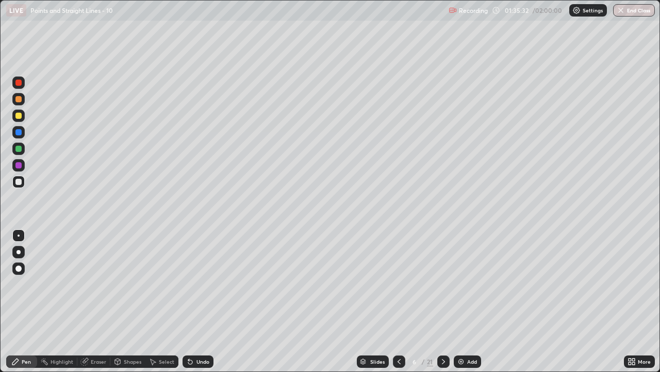
click at [443, 305] on icon at bounding box center [444, 361] width 8 height 8
click at [442, 305] on icon at bounding box center [444, 361] width 8 height 8
click at [443, 305] on icon at bounding box center [444, 361] width 8 height 8
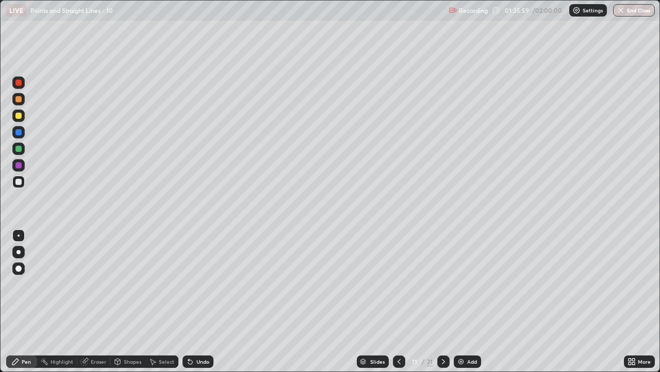
click at [443, 305] on icon at bounding box center [444, 361] width 8 height 8
click at [443, 305] on icon at bounding box center [443, 361] width 3 height 5
click at [442, 305] on icon at bounding box center [444, 361] width 8 height 8
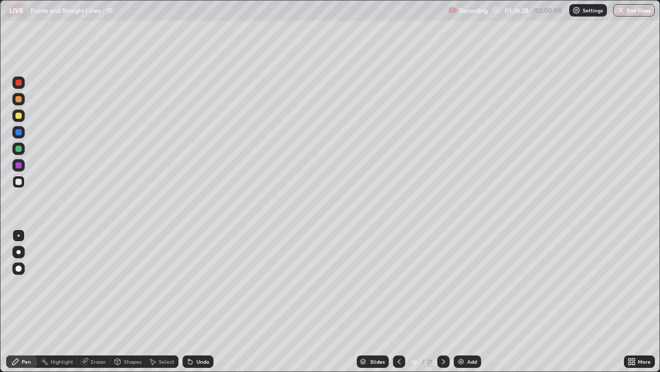
click at [443, 305] on icon at bounding box center [444, 361] width 8 height 8
click at [445, 305] on icon at bounding box center [444, 361] width 8 height 8
click at [442, 305] on icon at bounding box center [444, 361] width 8 height 8
click at [443, 305] on icon at bounding box center [444, 361] width 8 height 8
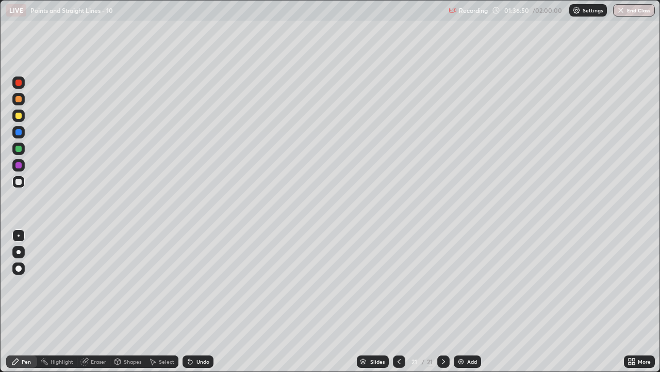
click at [443, 305] on icon at bounding box center [444, 361] width 8 height 8
click at [470, 305] on div "Add" at bounding box center [472, 361] width 10 height 5
click at [20, 116] on div at bounding box center [18, 115] width 6 height 6
click at [630, 305] on icon at bounding box center [630, 359] width 3 height 3
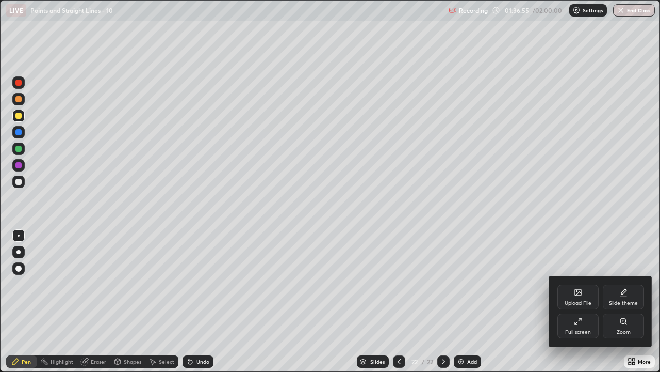
click at [580, 305] on div "Full screen" at bounding box center [578, 325] width 41 height 25
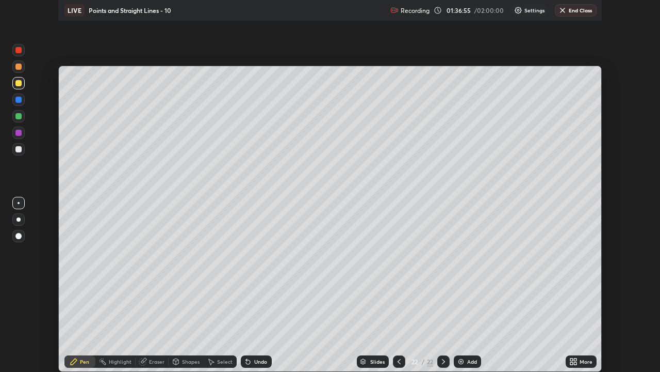
scroll to position [51292, 50937]
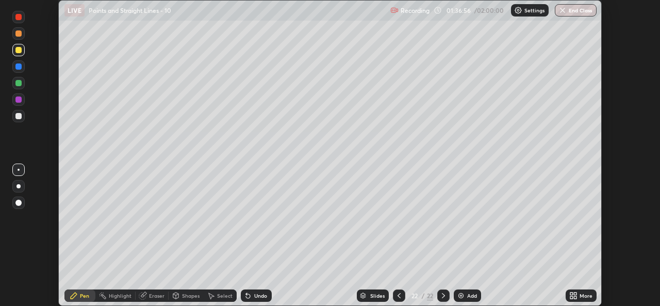
click at [575, 296] on icon at bounding box center [575, 297] width 3 height 3
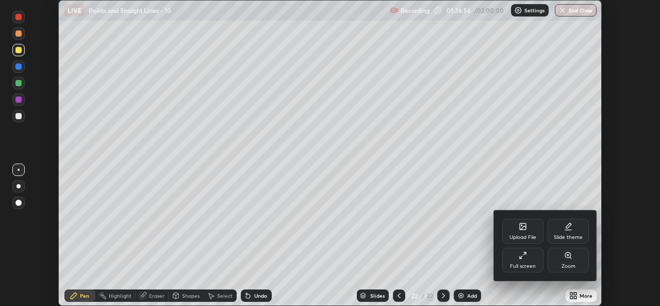
click at [522, 259] on icon at bounding box center [523, 255] width 8 height 8
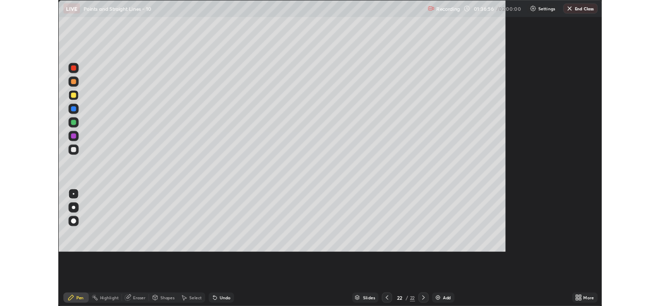
scroll to position [372, 660]
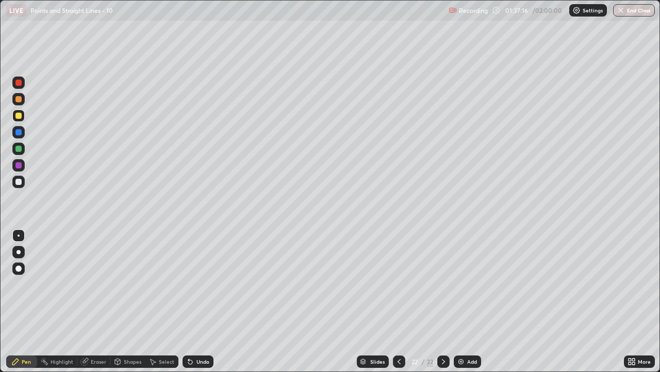
click at [635, 305] on icon at bounding box center [634, 359] width 3 height 3
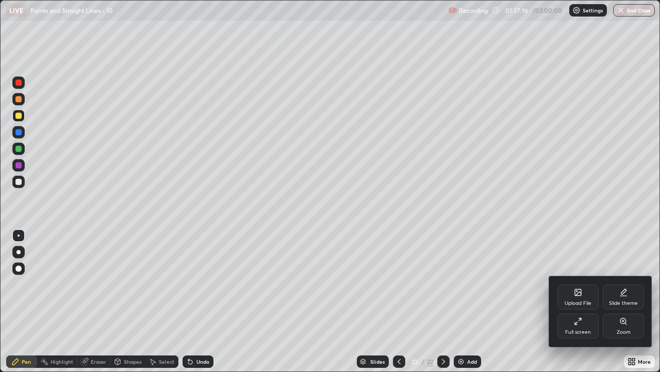
click at [577, 305] on div "Full screen" at bounding box center [579, 331] width 26 height 5
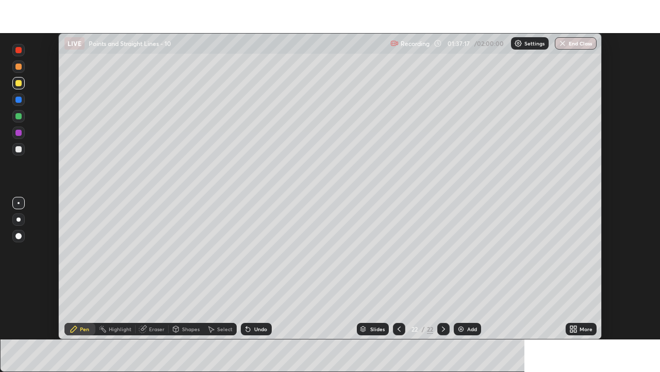
scroll to position [51292, 50937]
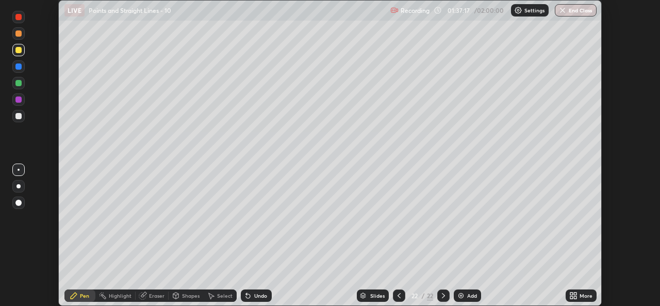
click at [575, 296] on icon at bounding box center [574, 296] width 8 height 8
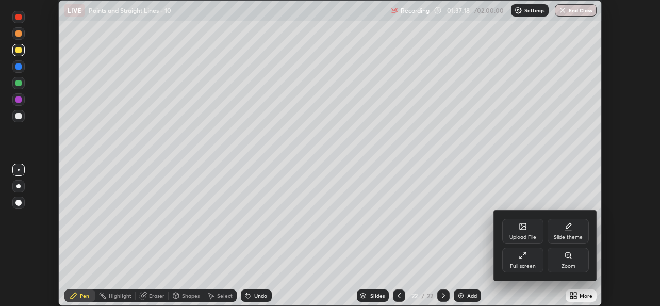
click at [523, 262] on div "Full screen" at bounding box center [523, 260] width 41 height 25
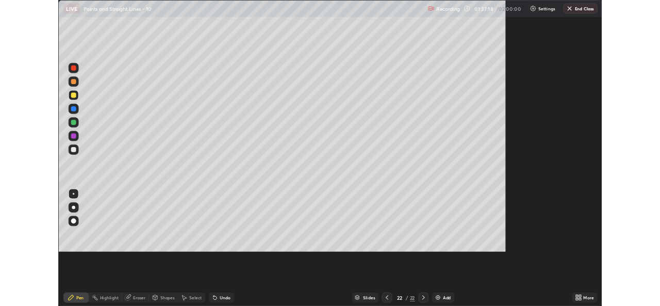
scroll to position [372, 660]
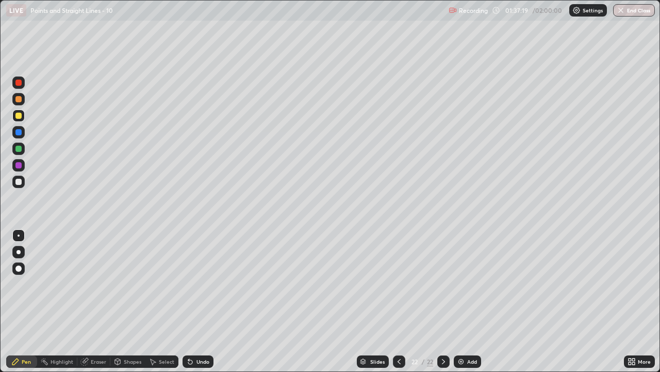
click at [16, 181] on div at bounding box center [18, 182] width 6 height 6
click at [137, 305] on div "Shapes" at bounding box center [133, 361] width 18 height 5
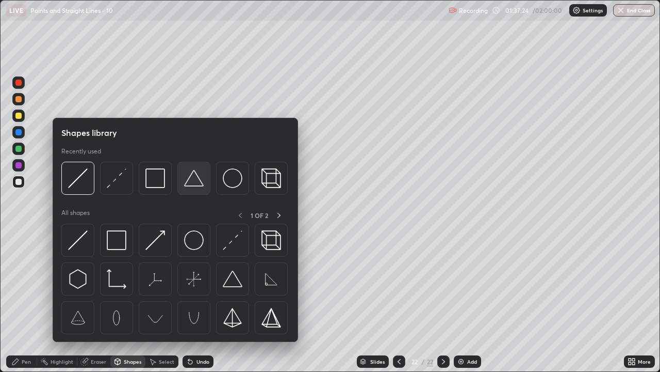
click at [198, 179] on img at bounding box center [194, 178] width 20 height 20
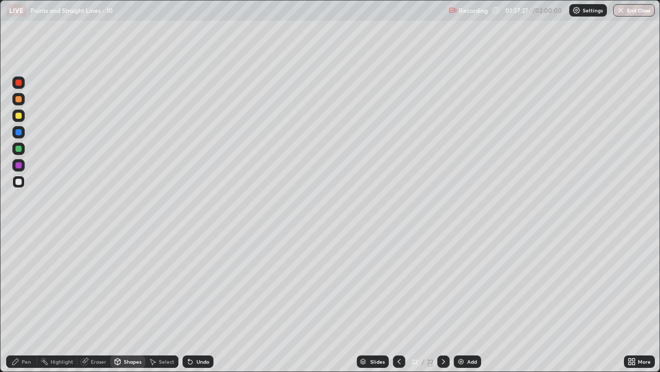
click at [29, 305] on div "Pen" at bounding box center [26, 361] width 9 height 5
click at [19, 152] on div at bounding box center [18, 148] width 12 height 12
click at [94, 305] on div "Eraser" at bounding box center [93, 361] width 33 height 12
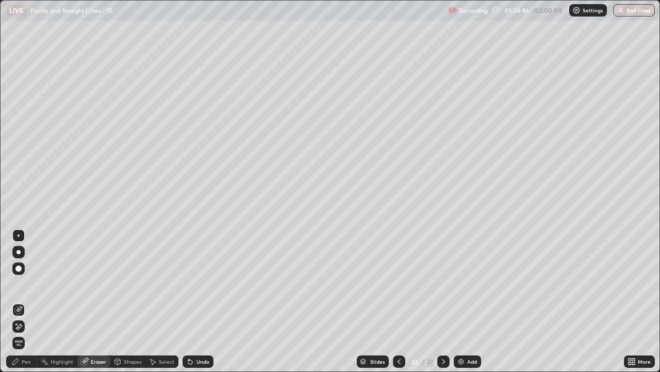
click at [26, 305] on div "Pen" at bounding box center [26, 361] width 9 height 5
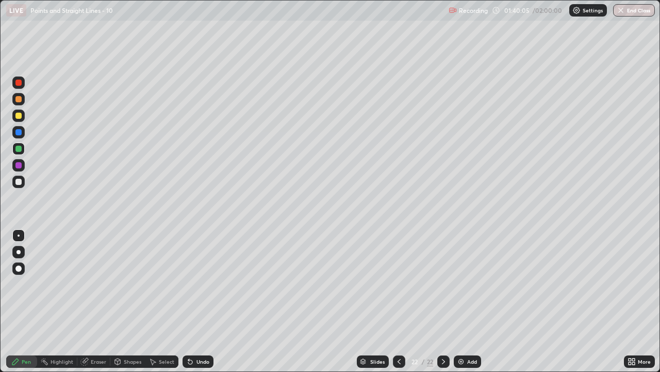
click at [474, 305] on div "Add" at bounding box center [472, 361] width 10 height 5
click at [18, 114] on div at bounding box center [18, 115] width 6 height 6
click at [17, 269] on div at bounding box center [18, 268] width 6 height 6
click at [13, 180] on div at bounding box center [18, 181] width 12 height 12
click at [192, 305] on icon at bounding box center [190, 361] width 8 height 8
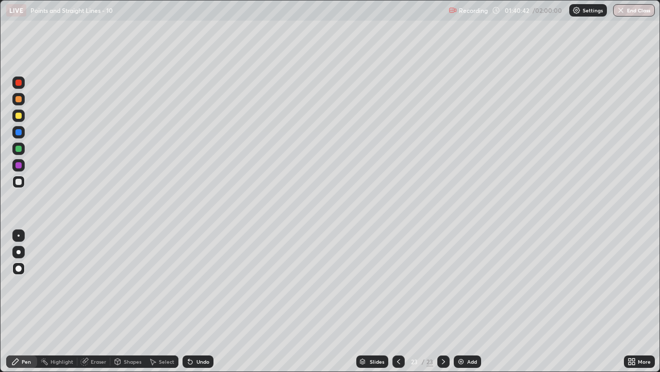
click at [19, 235] on div at bounding box center [19, 235] width 2 height 2
click at [198, 305] on div "Undo" at bounding box center [198, 361] width 31 height 12
click at [468, 305] on div "Add" at bounding box center [472, 361] width 10 height 5
click at [445, 305] on icon at bounding box center [444, 361] width 8 height 8
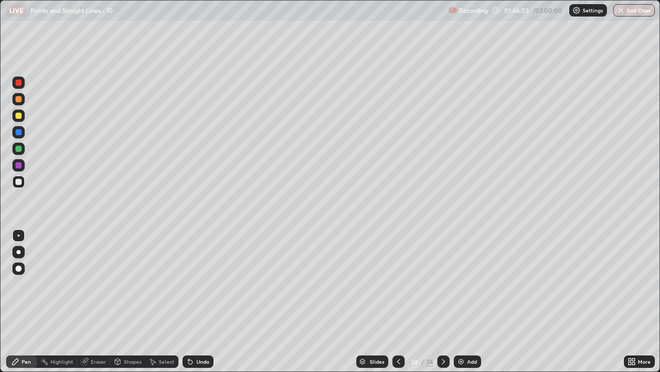
click at [634, 11] on button "End Class" at bounding box center [634, 10] width 42 height 12
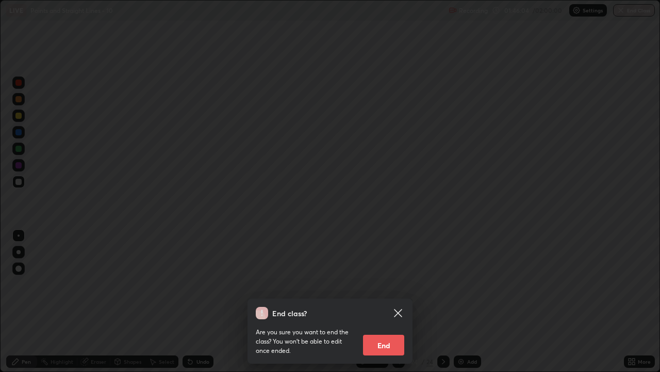
click at [367, 305] on button "End" at bounding box center [383, 344] width 41 height 21
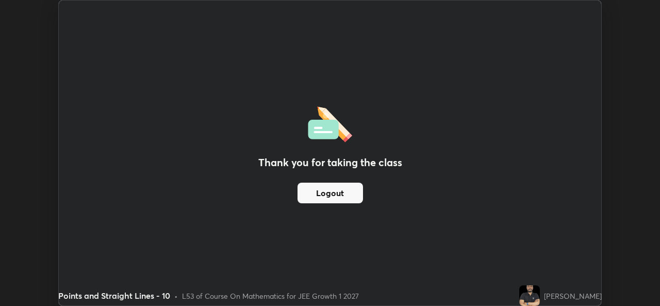
scroll to position [51292, 50937]
